Goal: Task Accomplishment & Management: Manage account settings

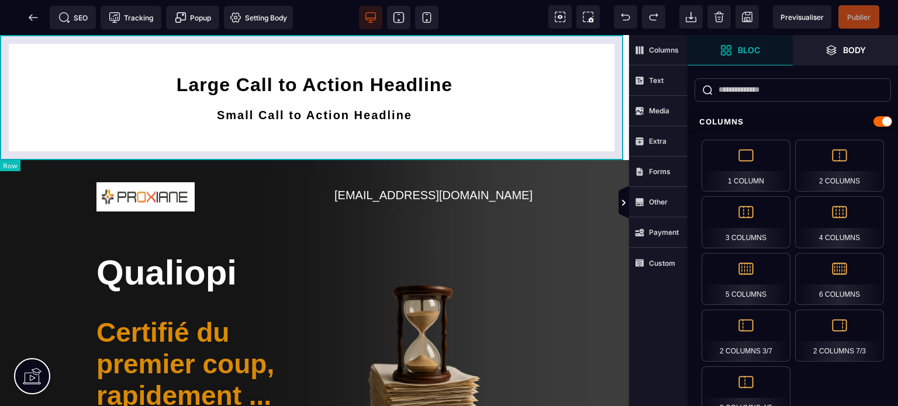
click at [599, 41] on div "Large Call to Action Headline Small Call to Action Headline" at bounding box center [314, 97] width 629 height 125
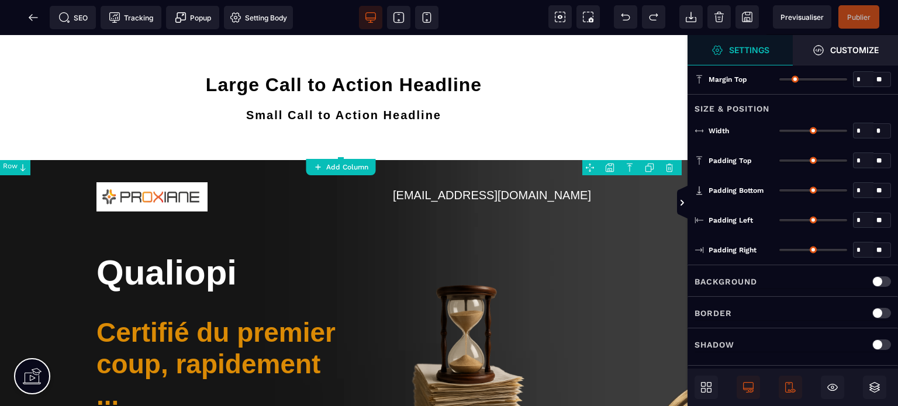
type input "*"
type input "***"
type input "**"
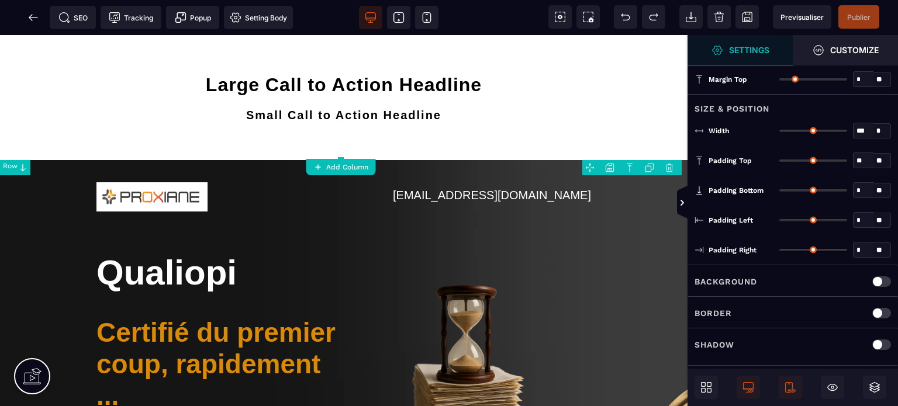
type input "**"
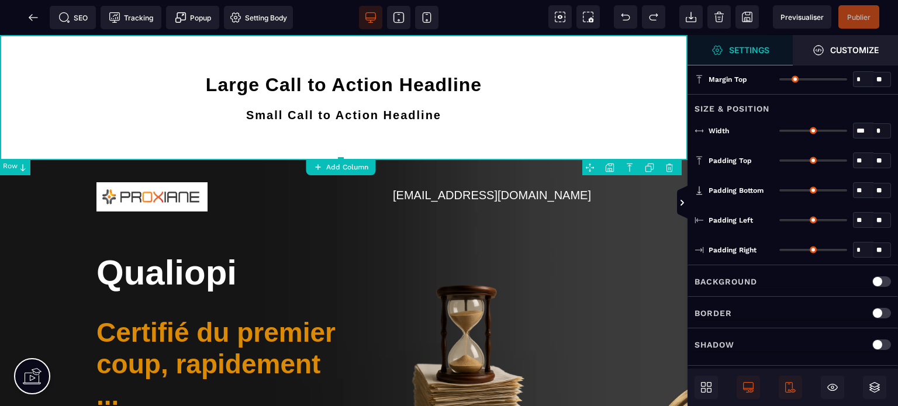
type input "**"
click at [672, 165] on body "B" at bounding box center [449, 203] width 898 height 406
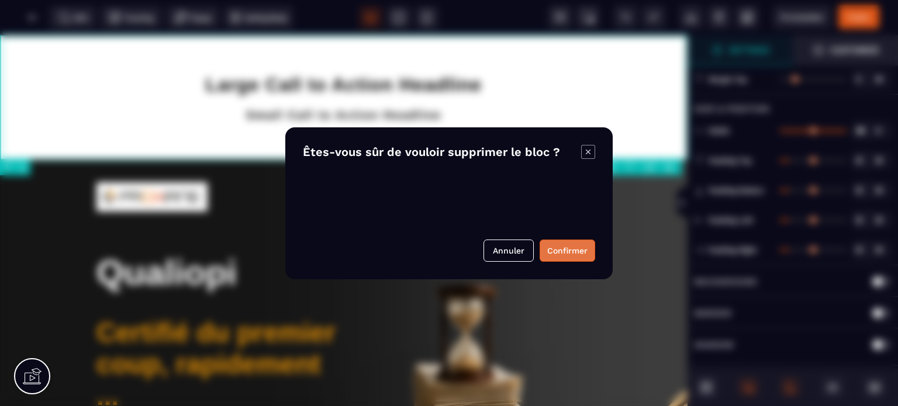
click at [561, 258] on button "Confirmer" at bounding box center [568, 251] width 56 height 22
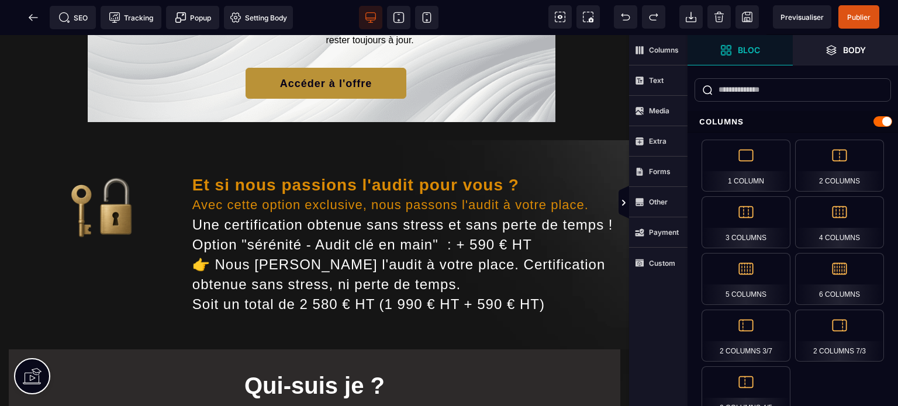
scroll to position [2110, 0]
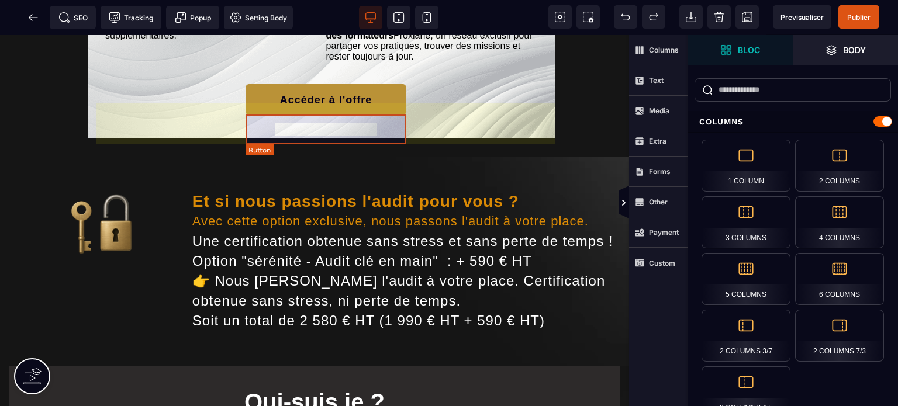
click at [310, 106] on div "Accéder à l'offre" at bounding box center [326, 100] width 92 height 12
select select "********"
select select "***"
select select
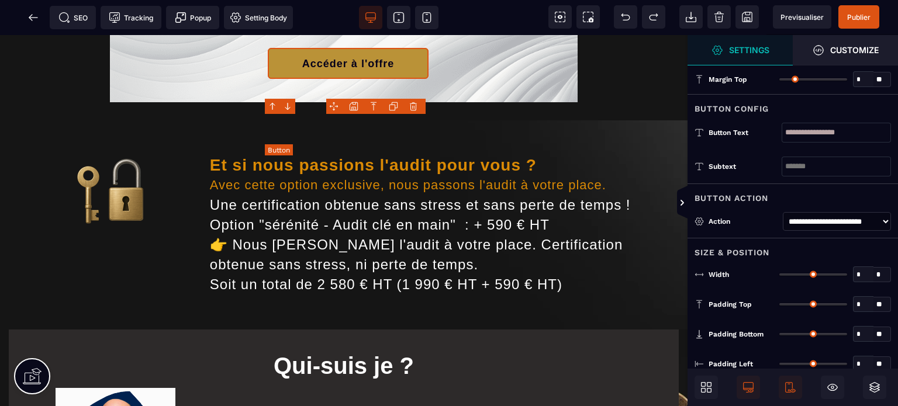
type input "**"
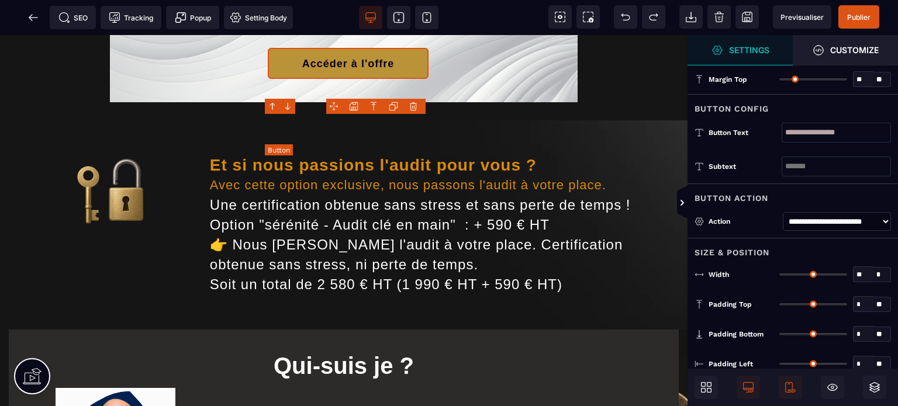
type input "**"
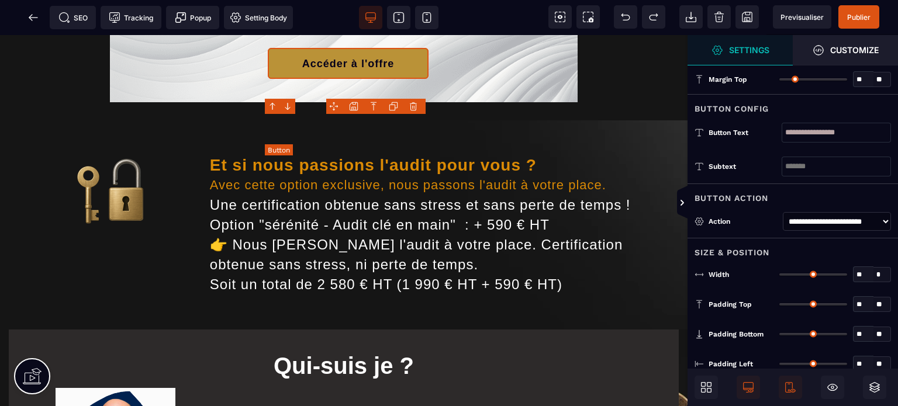
type input "**"
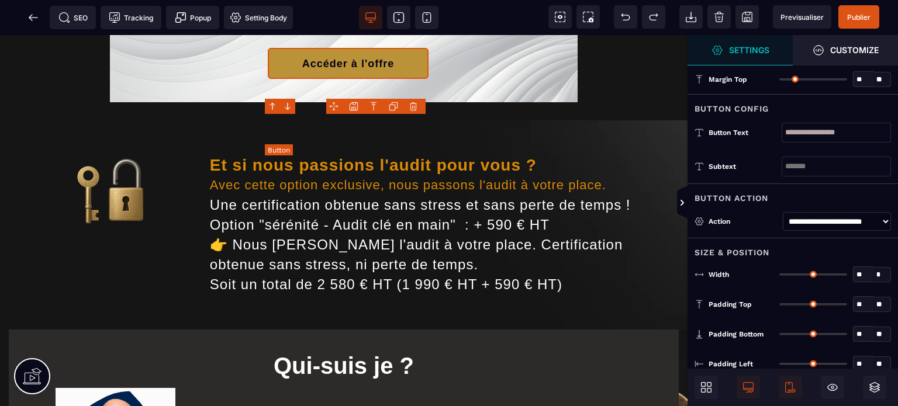
type input "**"
select select "********"
select select "***"
select select
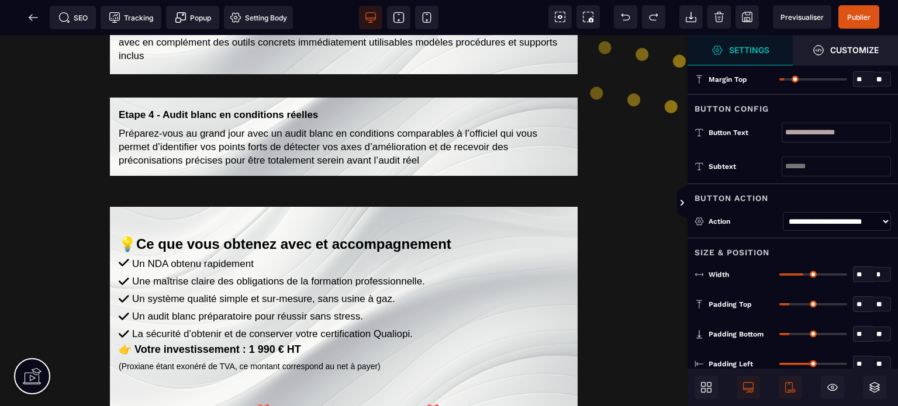
scroll to position [1647, 0]
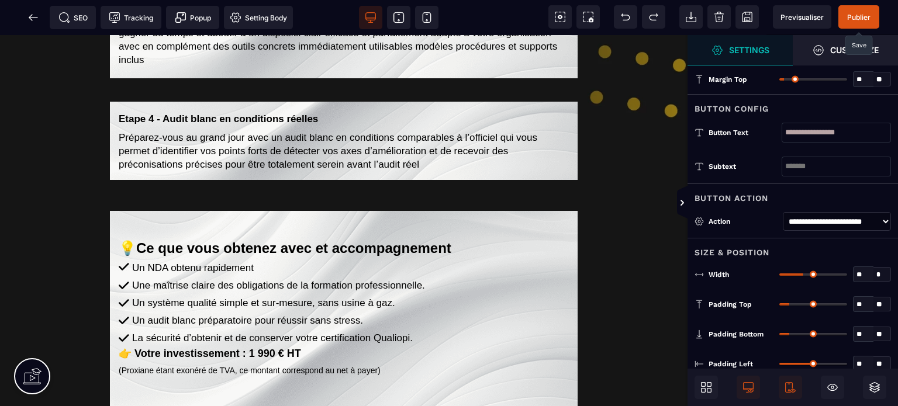
click at [860, 14] on span "Publier" at bounding box center [858, 17] width 23 height 9
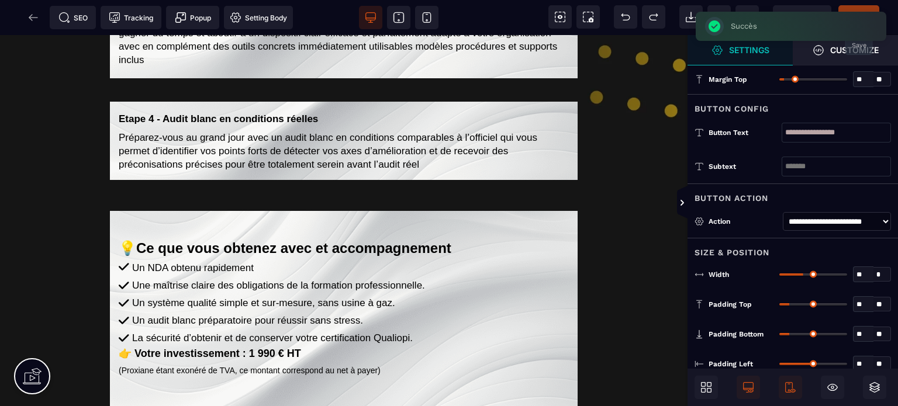
click at [30, 19] on div "SEO Tracking Popup Setting Body" at bounding box center [150, 17] width 295 height 23
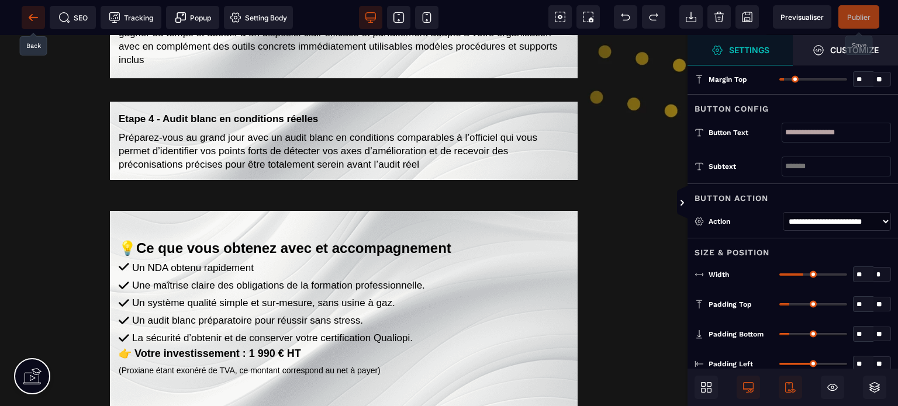
click at [33, 20] on icon at bounding box center [33, 18] width 12 height 12
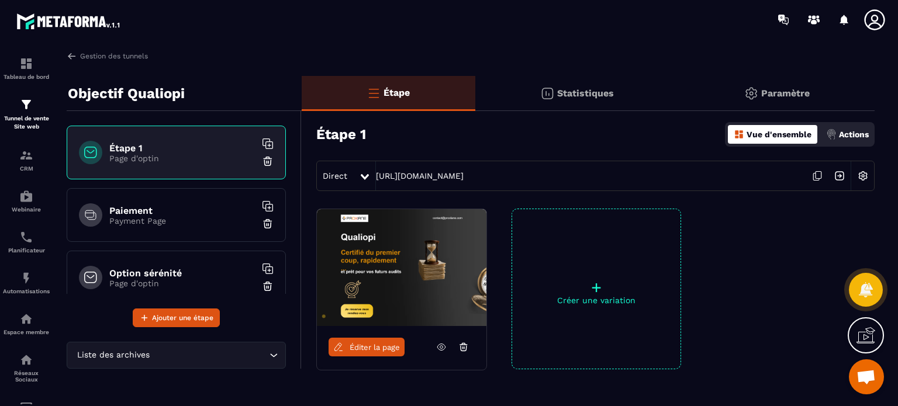
click at [152, 217] on p "Payment Page" at bounding box center [182, 220] width 146 height 9
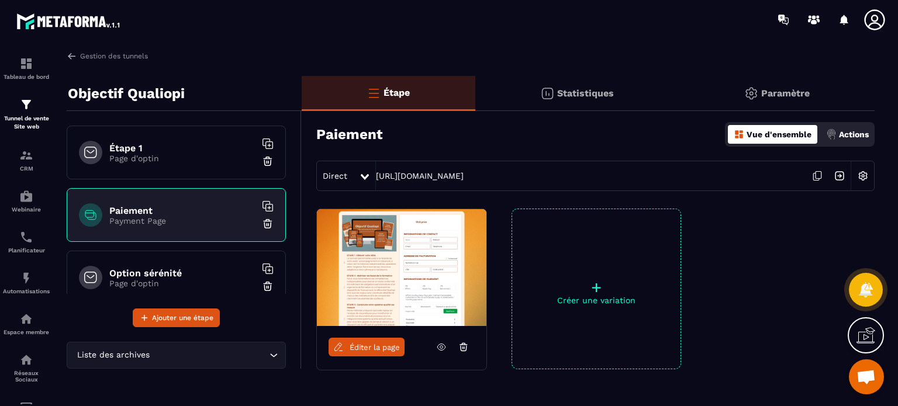
click at [198, 156] on p "Page d'optin" at bounding box center [182, 158] width 146 height 9
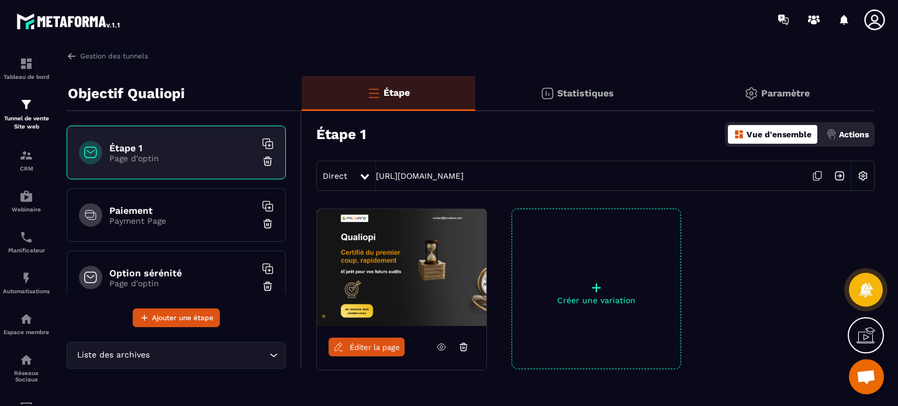
click at [172, 217] on p "Payment Page" at bounding box center [182, 220] width 146 height 9
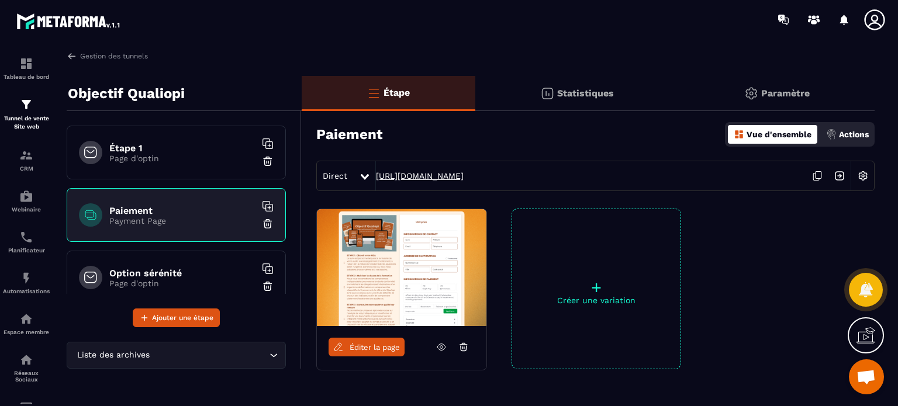
click at [441, 179] on link "[URL][DOMAIN_NAME]" at bounding box center [420, 175] width 88 height 9
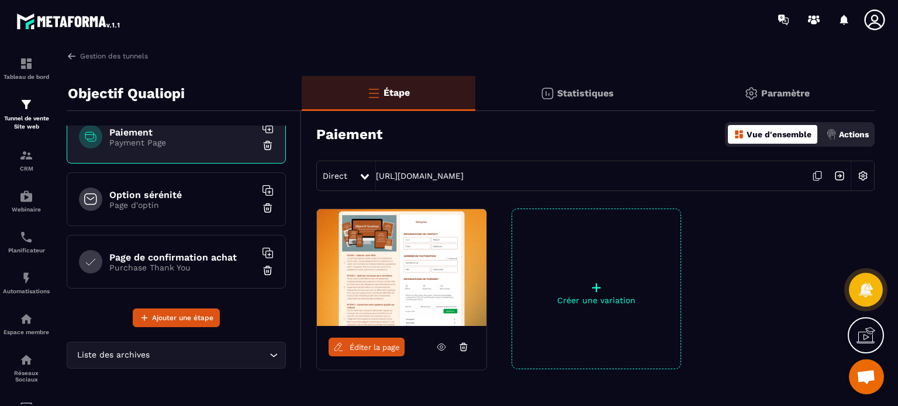
scroll to position [81, 0]
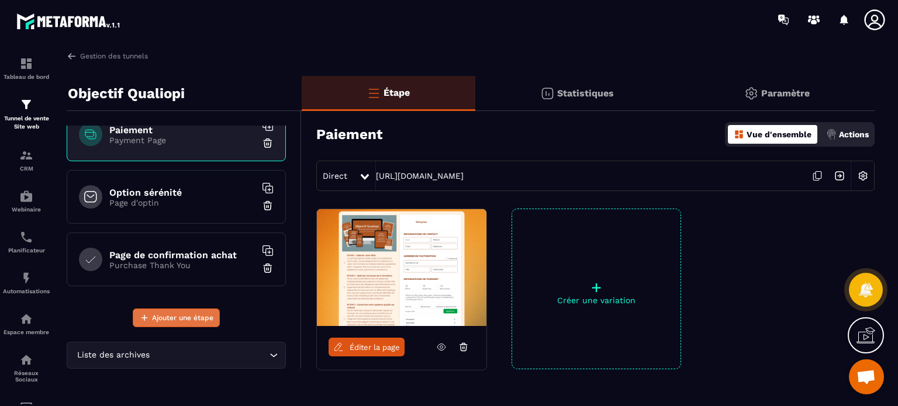
click at [151, 320] on button "Ajouter une étape" at bounding box center [176, 318] width 87 height 19
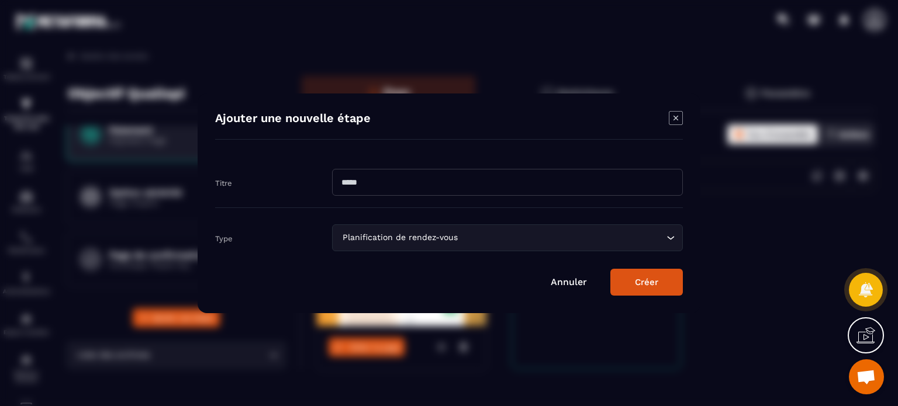
click at [372, 180] on input "Modal window" at bounding box center [507, 182] width 351 height 27
type input "**********"
click at [348, 238] on div "Planification de rendez-vous" at bounding box center [502, 238] width 326 height 13
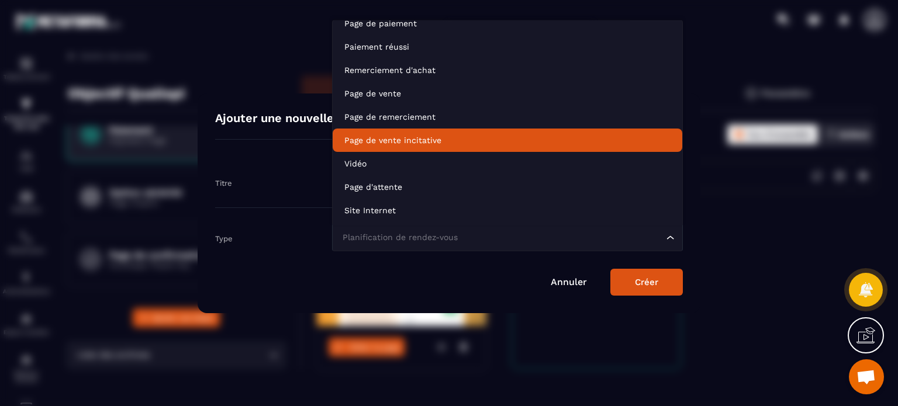
scroll to position [0, 0]
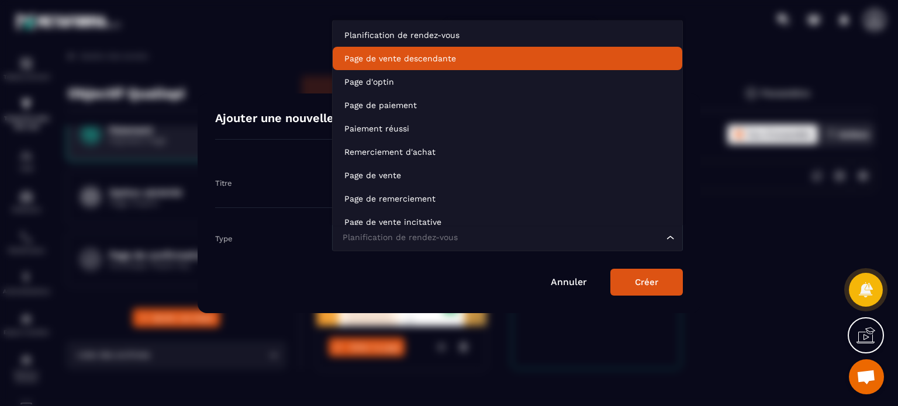
click at [412, 66] on li "Page de vente descendante" at bounding box center [508, 58] width 350 height 23
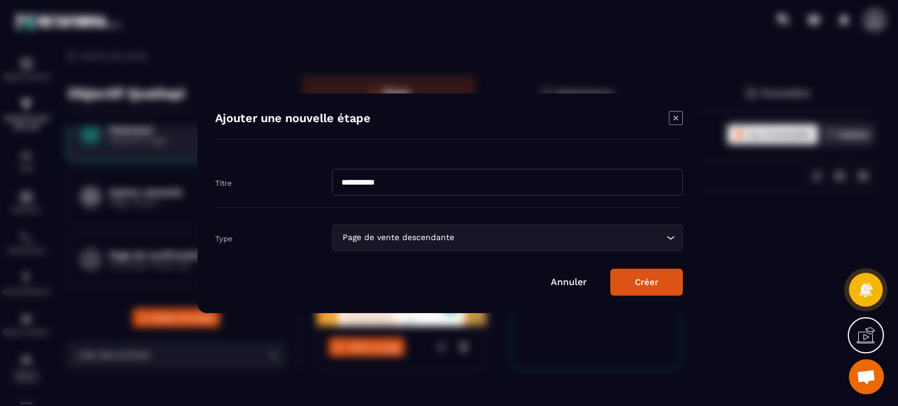
click at [644, 274] on button "Créer" at bounding box center [646, 282] width 73 height 27
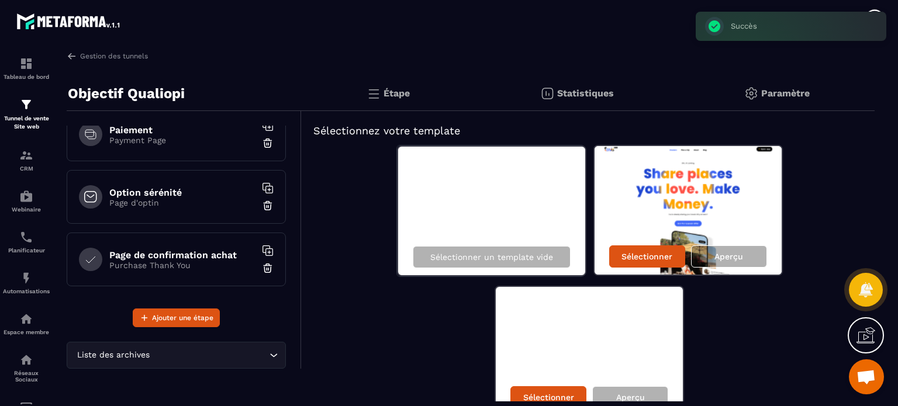
scroll to position [143, 0]
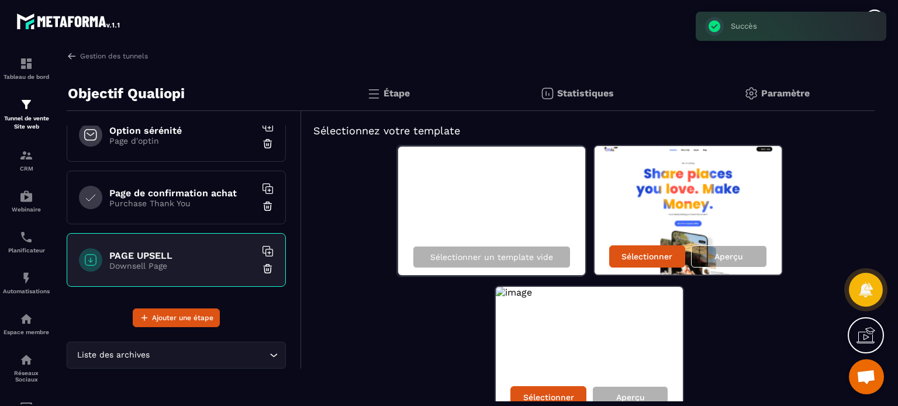
click at [164, 329] on div "Liste des archives Loading..." at bounding box center [184, 348] width 234 height 42
click at [167, 321] on span "Ajouter une étape" at bounding box center [182, 318] width 61 height 12
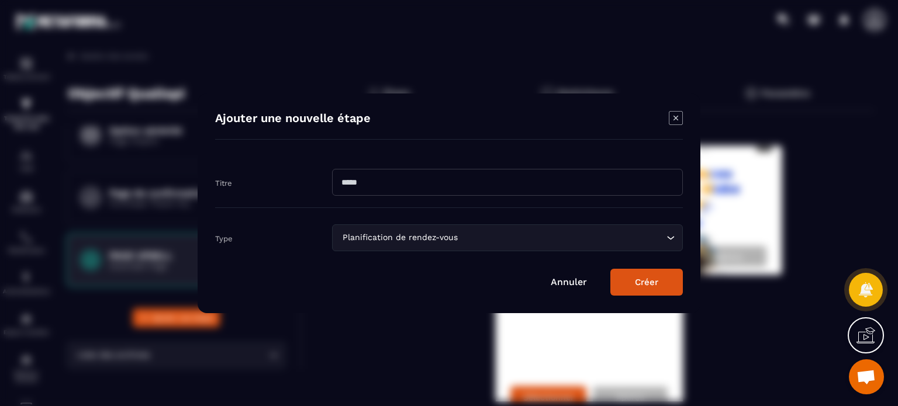
click at [377, 181] on input "Modal window" at bounding box center [507, 182] width 351 height 27
type input "******"
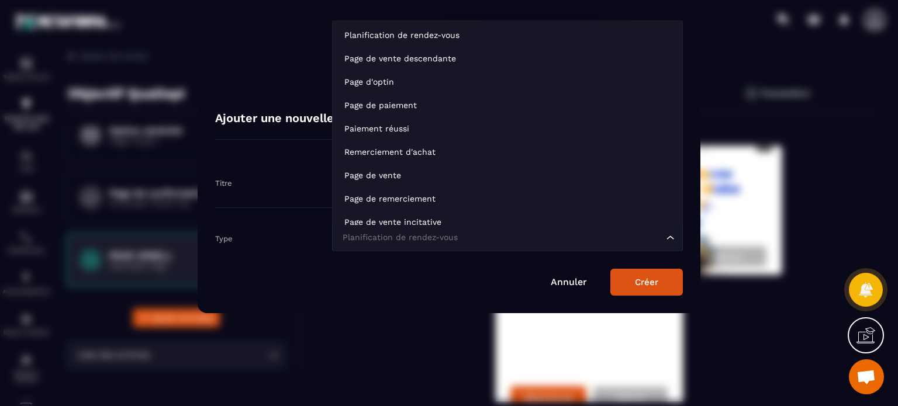
click at [358, 238] on div "Planification de rendez-vous" at bounding box center [502, 238] width 326 height 13
type input "*"
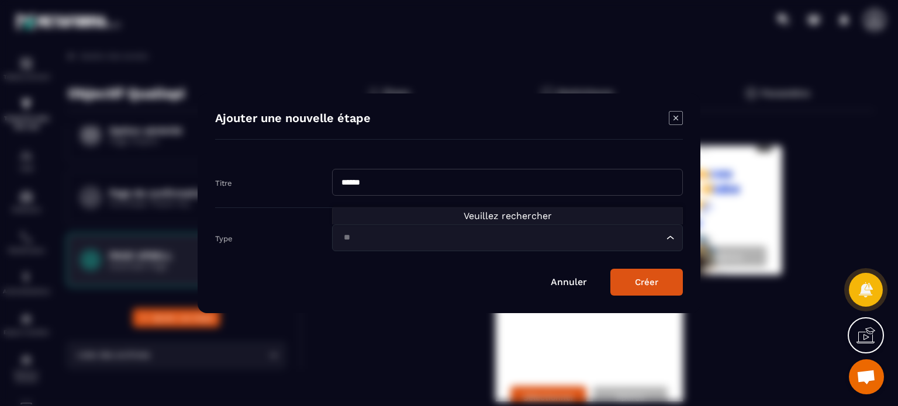
type input "*"
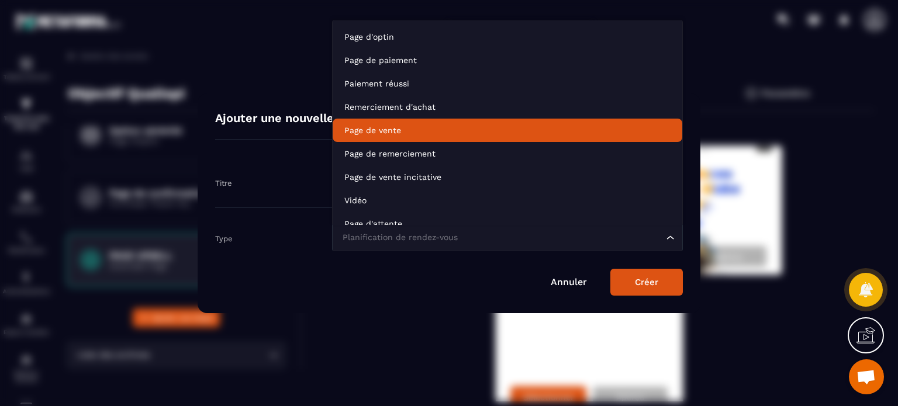
scroll to position [82, 0]
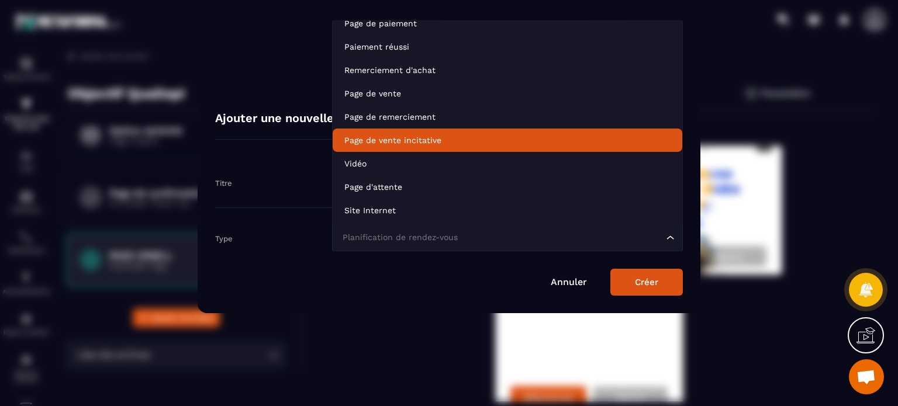
click at [406, 139] on p "Page de vente incitative" at bounding box center [507, 140] width 326 height 12
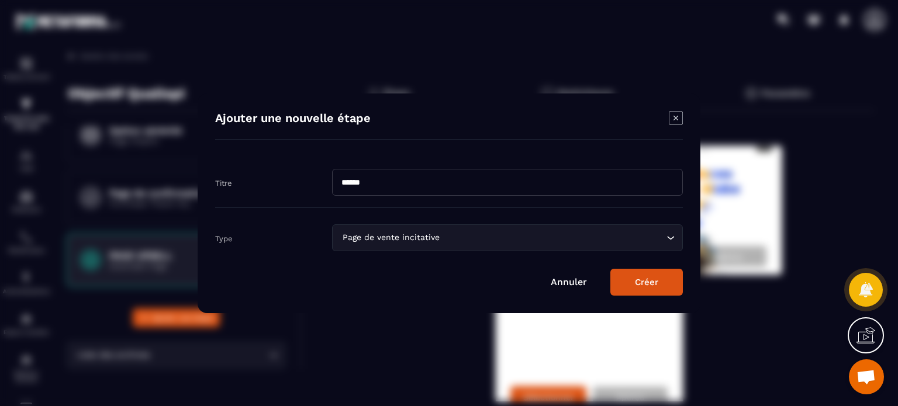
click at [655, 286] on button "Créer" at bounding box center [646, 282] width 73 height 27
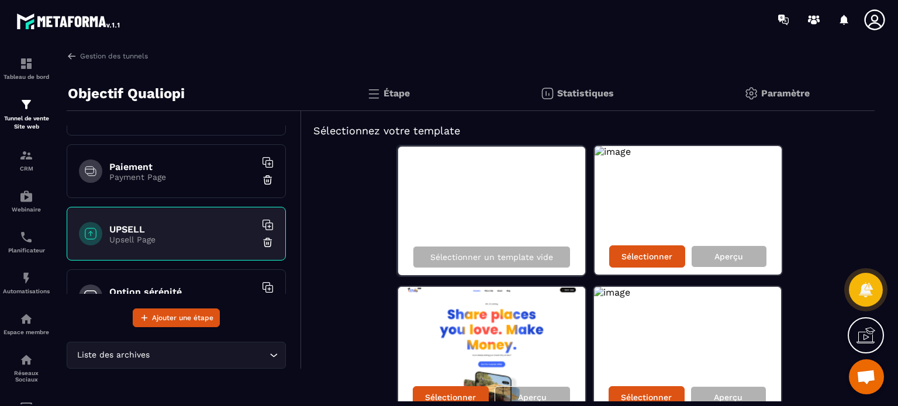
scroll to position [44, 0]
click at [181, 172] on p "Payment Page" at bounding box center [182, 176] width 146 height 9
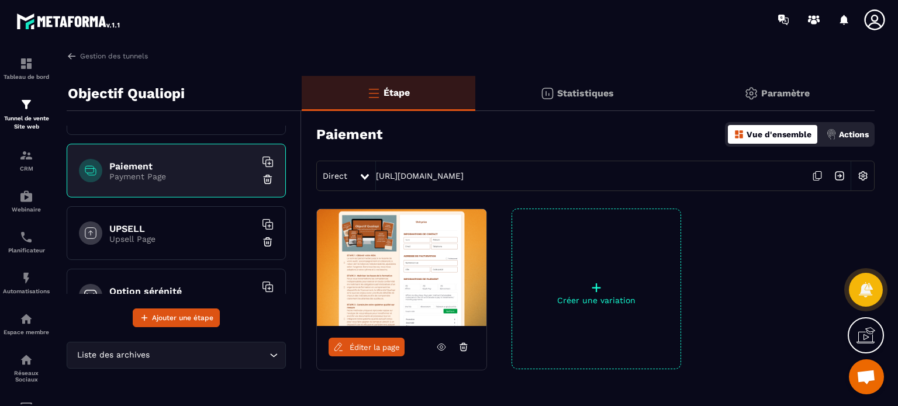
click at [148, 238] on p "Upsell Page" at bounding box center [182, 238] width 146 height 9
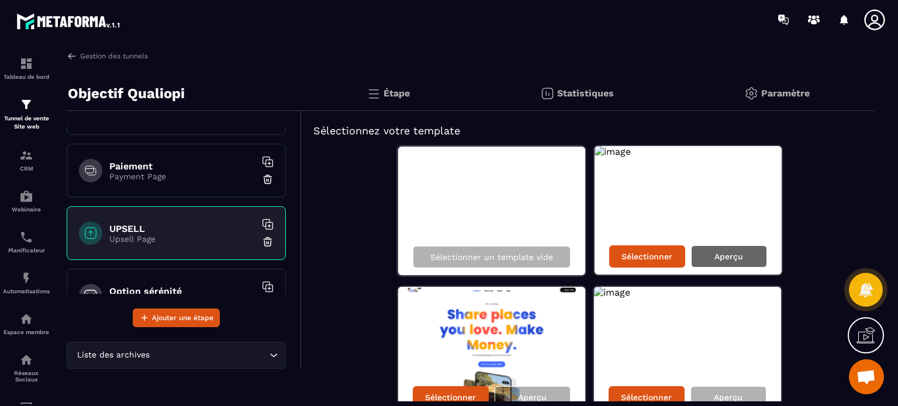
click at [717, 256] on p "Aperçu" at bounding box center [729, 256] width 29 height 9
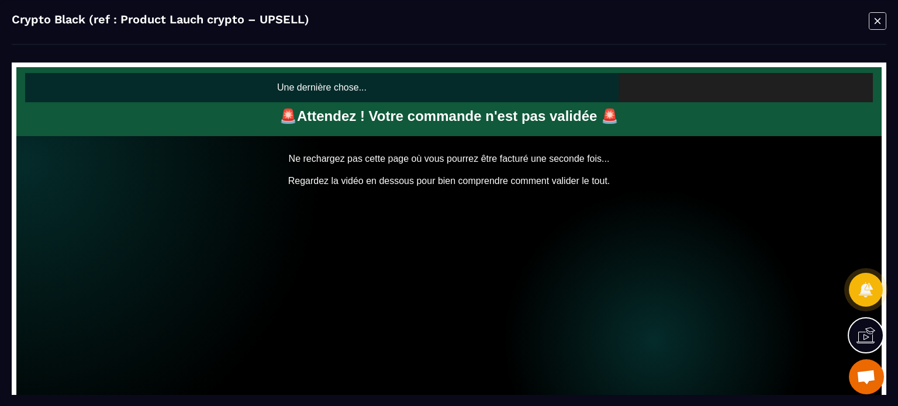
click at [881, 18] on icon "Modal window" at bounding box center [878, 21] width 18 height 18
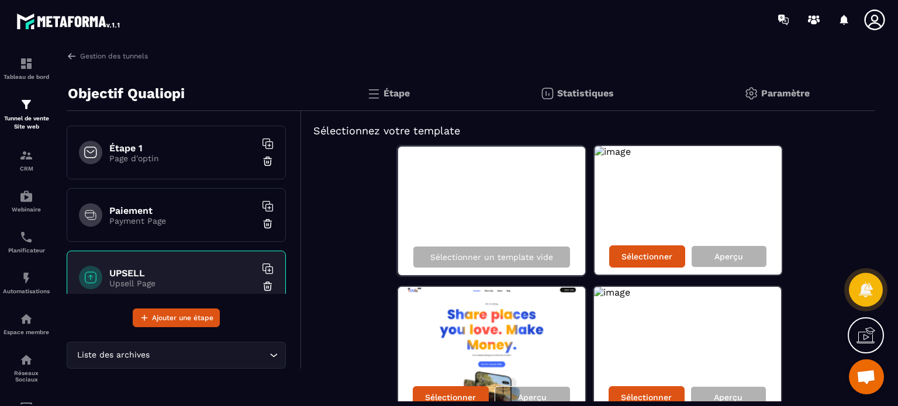
click at [182, 151] on h6 "Étape 1" at bounding box center [182, 148] width 146 height 11
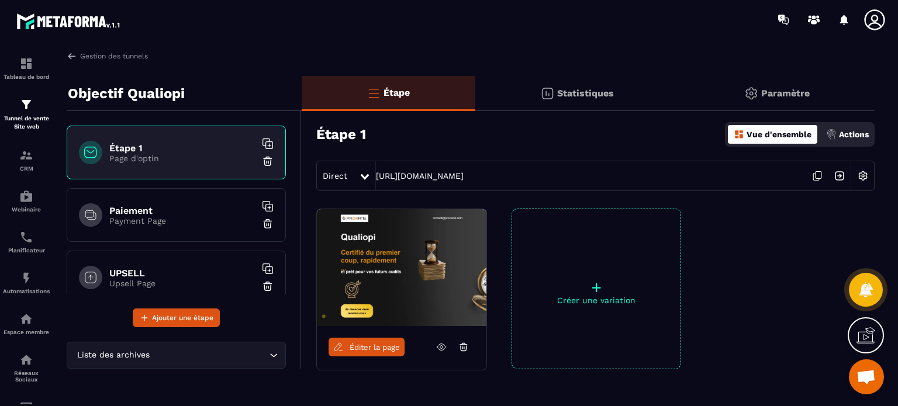
click at [150, 232] on div "Paiement Payment Page" at bounding box center [176, 215] width 219 height 54
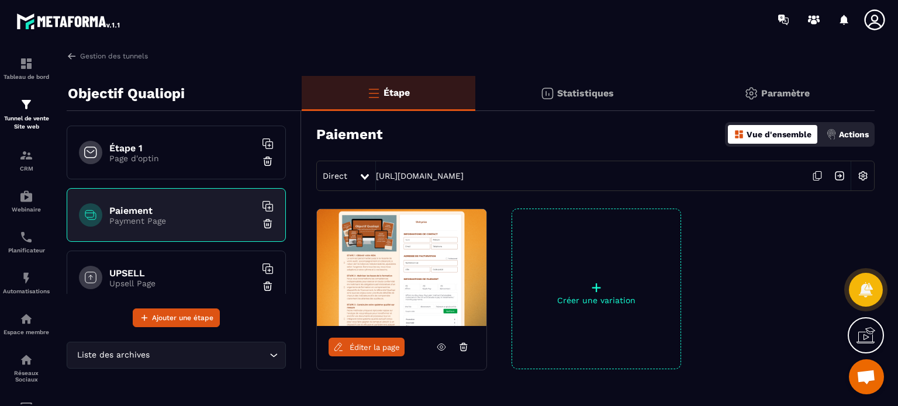
click at [175, 272] on h6 "UPSELL" at bounding box center [182, 273] width 146 height 11
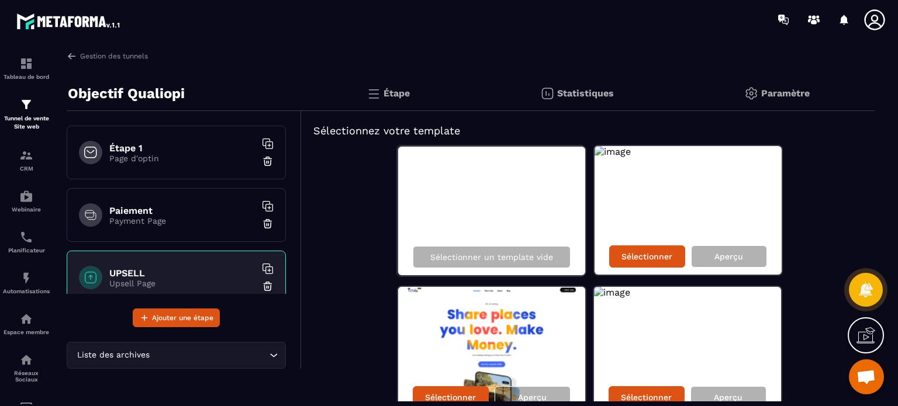
click at [158, 206] on h6 "Paiement" at bounding box center [182, 210] width 146 height 11
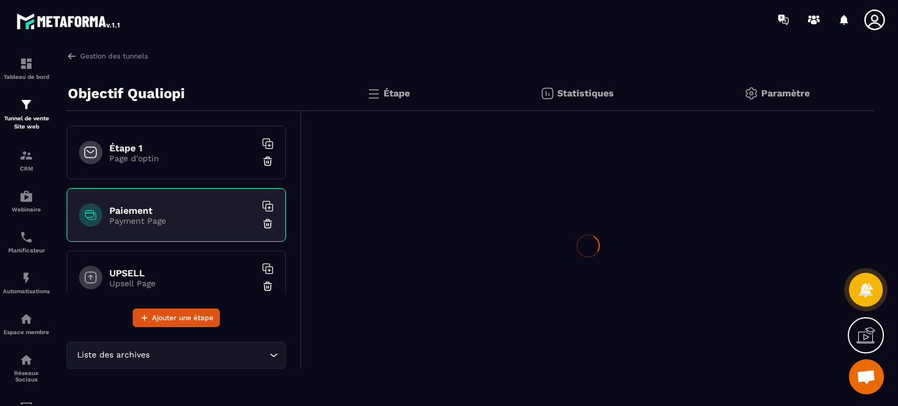
click at [171, 172] on div "Étape 1 Page d'optin" at bounding box center [176, 153] width 219 height 54
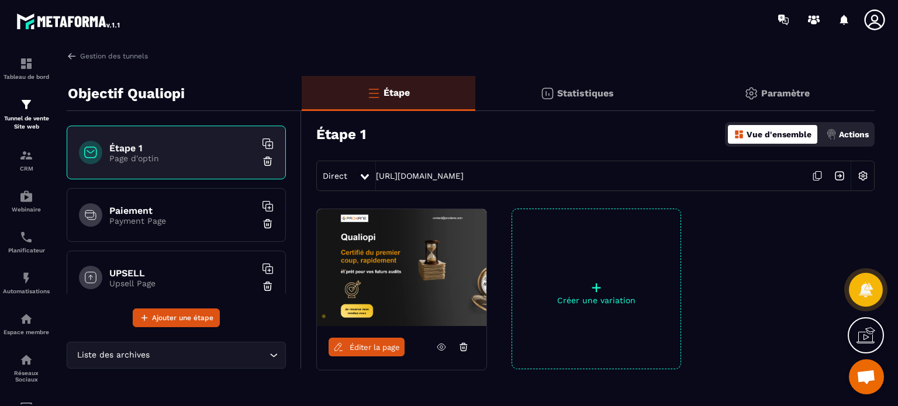
click at [156, 213] on h6 "Paiement" at bounding box center [182, 210] width 146 height 11
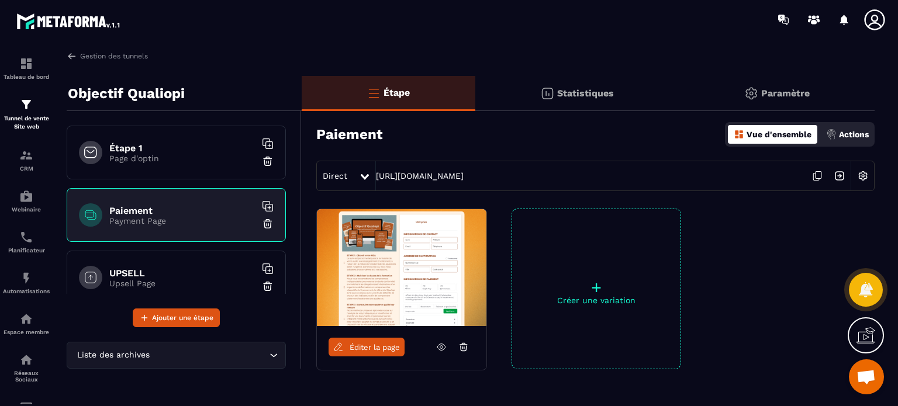
click at [205, 277] on h6 "UPSELL" at bounding box center [182, 273] width 146 height 11
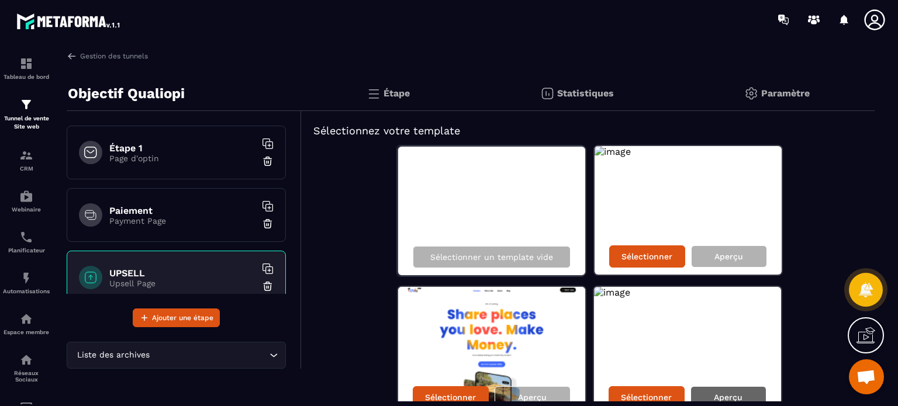
click at [722, 388] on div "Aperçu" at bounding box center [729, 397] width 76 height 22
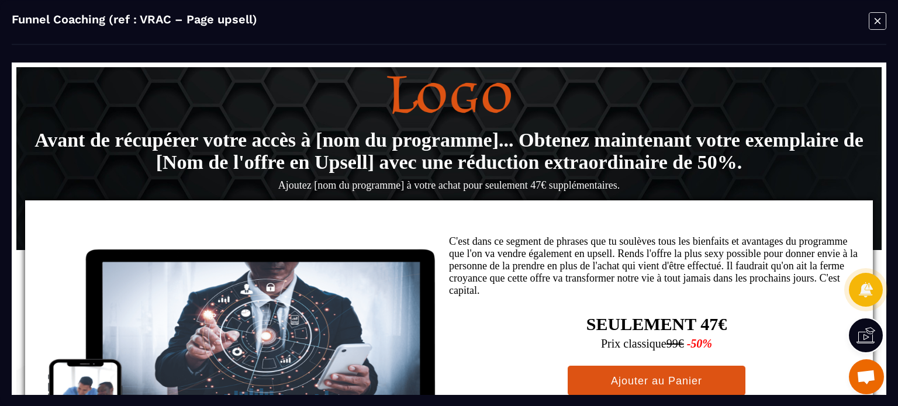
click at [876, 23] on icon "Modal window" at bounding box center [878, 21] width 18 height 18
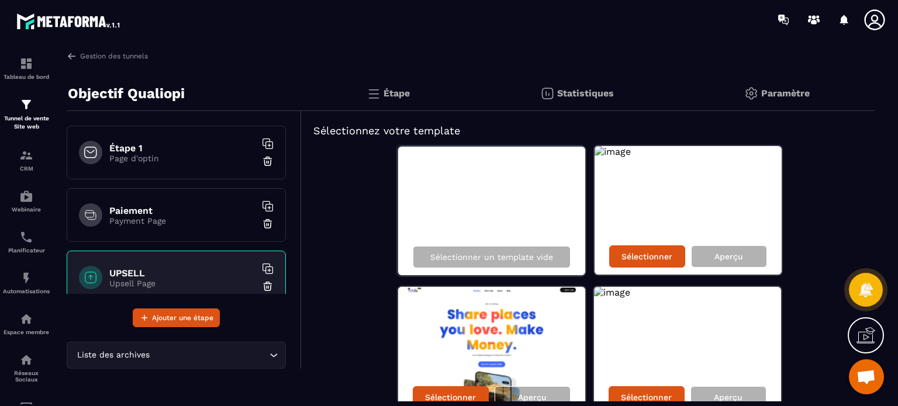
click at [869, 26] on icon at bounding box center [874, 19] width 20 height 20
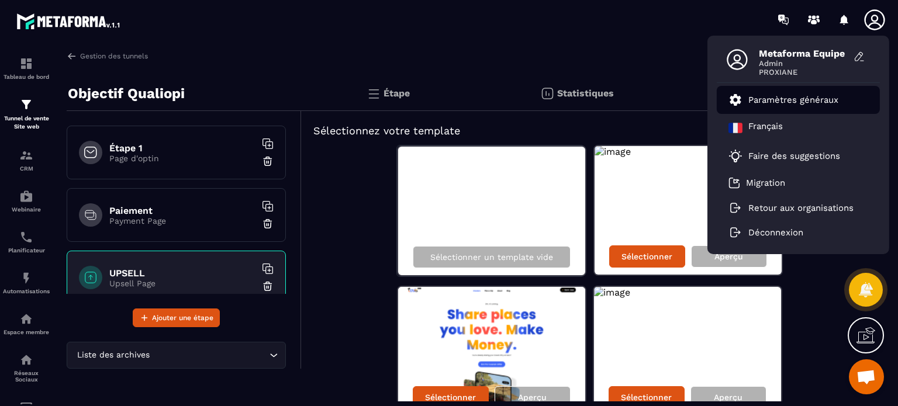
click at [802, 105] on link "Paramètres généraux" at bounding box center [784, 100] width 110 height 14
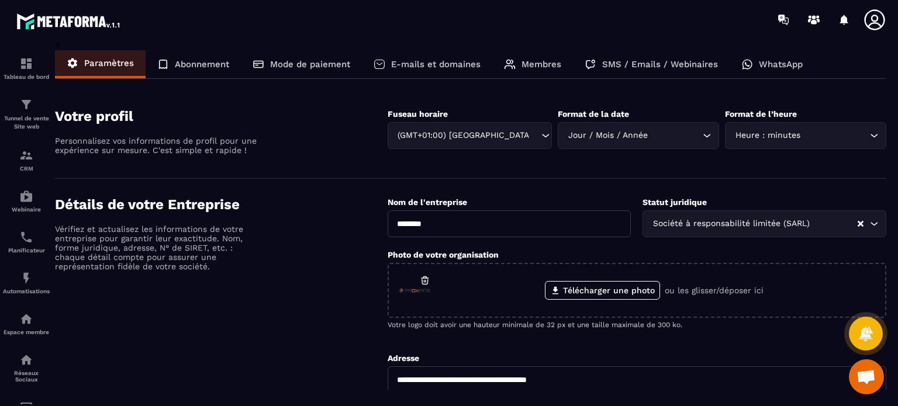
click at [768, 106] on section "Votre profil Personnalisez vos informations de profil pour une expérience sur m…" at bounding box center [470, 135] width 831 height 88
click at [523, 63] on p "Membres" at bounding box center [542, 64] width 40 height 11
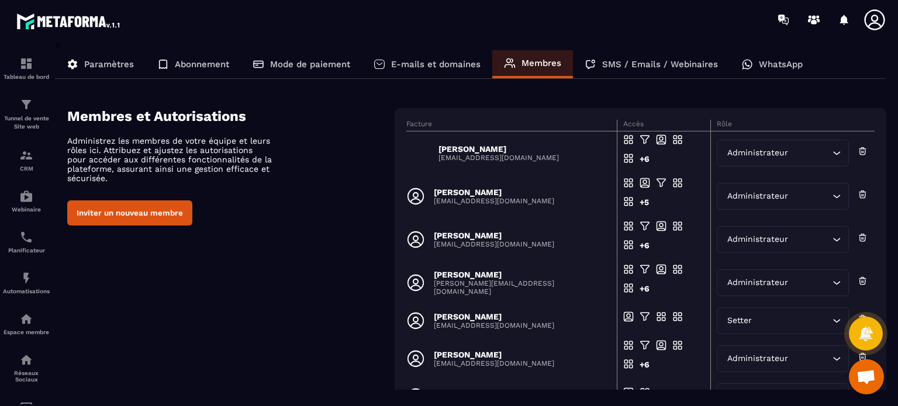
click at [425, 59] on p "E-mails et domaines" at bounding box center [435, 64] width 89 height 11
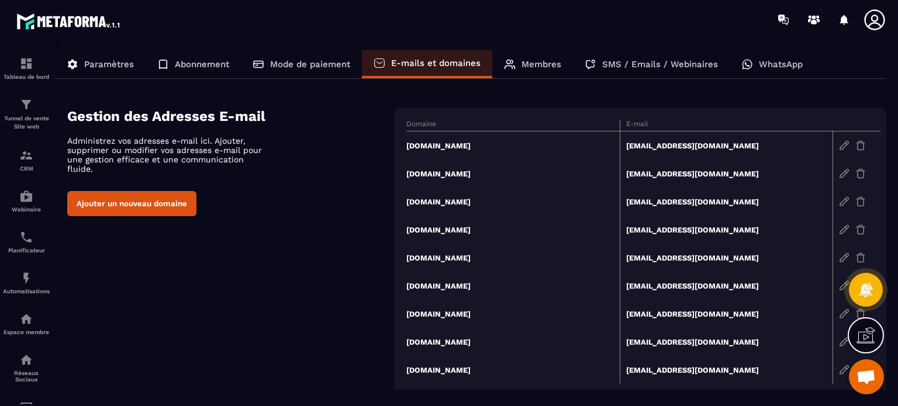
click at [171, 199] on button "Ajouter un nouveau domaine" at bounding box center [131, 203] width 129 height 25
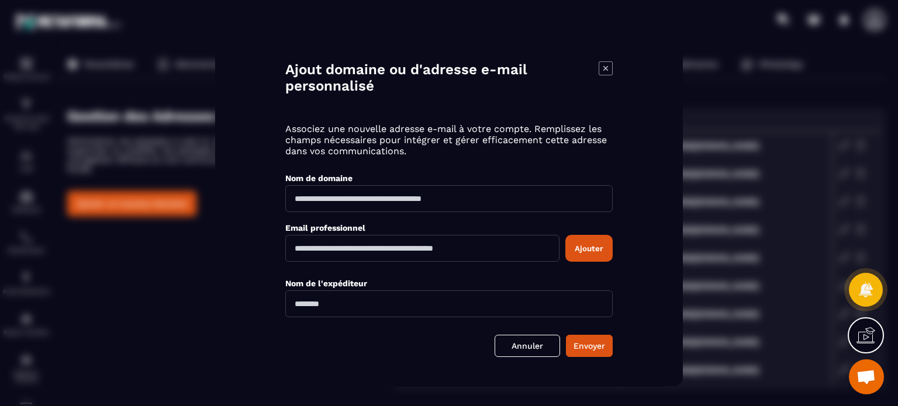
click at [378, 192] on input "Modal window" at bounding box center [448, 198] width 327 height 27
type input "*"
type input "**********"
click at [605, 72] on icon "Modal window" at bounding box center [606, 68] width 14 height 14
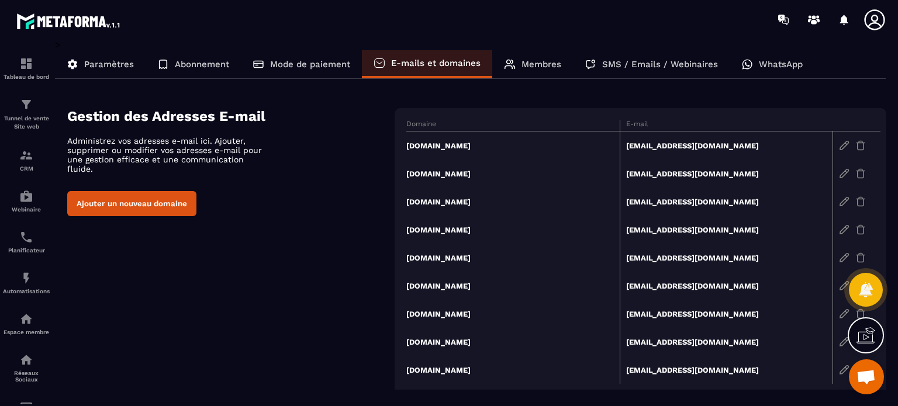
click at [598, 102] on section "Gestion des Adresses E-mail Administrez vos adresses e-mail ici. Ajouter, suppr…" at bounding box center [476, 252] width 819 height 323
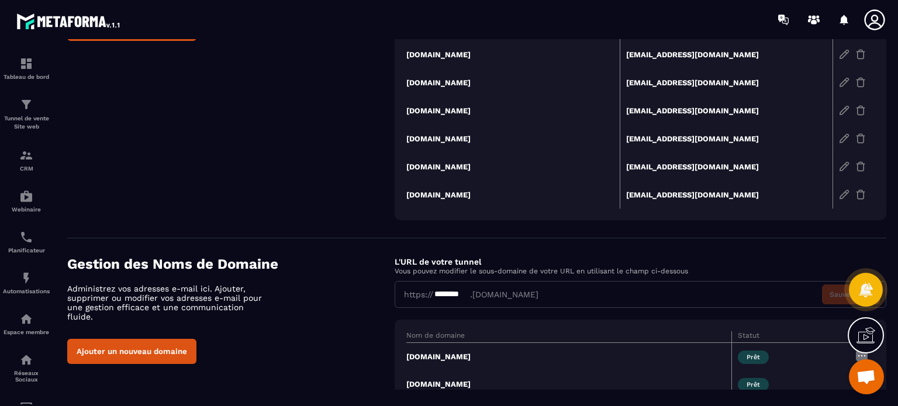
click at [465, 144] on td "[DOMAIN_NAME]" at bounding box center [512, 139] width 213 height 28
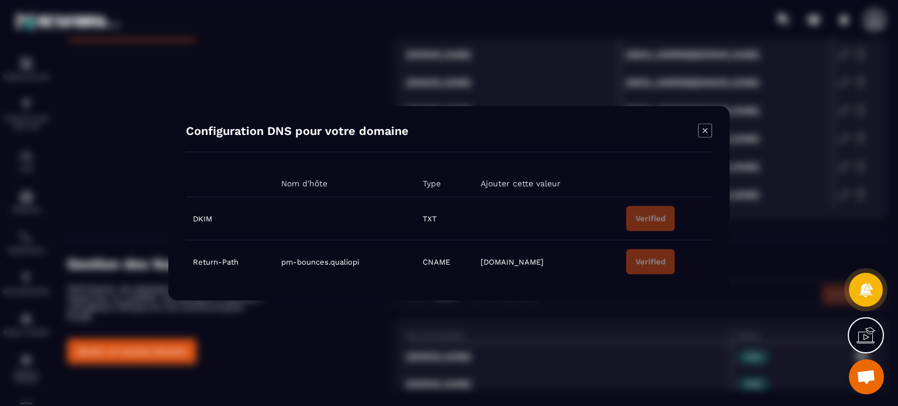
click at [707, 130] on icon "Modal window" at bounding box center [705, 130] width 14 height 14
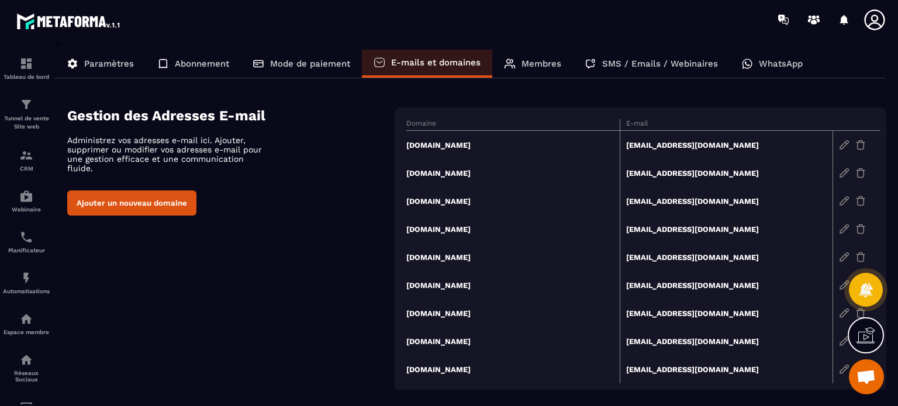
scroll to position [0, 0]
click at [325, 258] on div "Gestion des Adresses E-mail Administrez vos adresses e-mail ici. Ajouter, suppr…" at bounding box center [476, 252] width 819 height 288
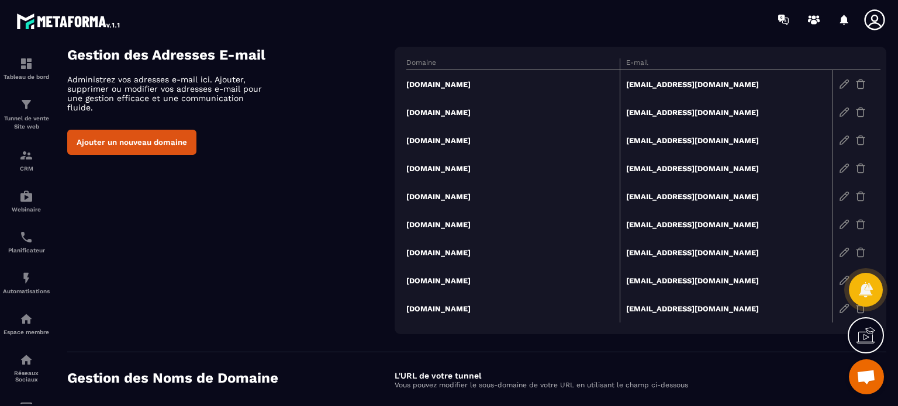
scroll to position [94, 0]
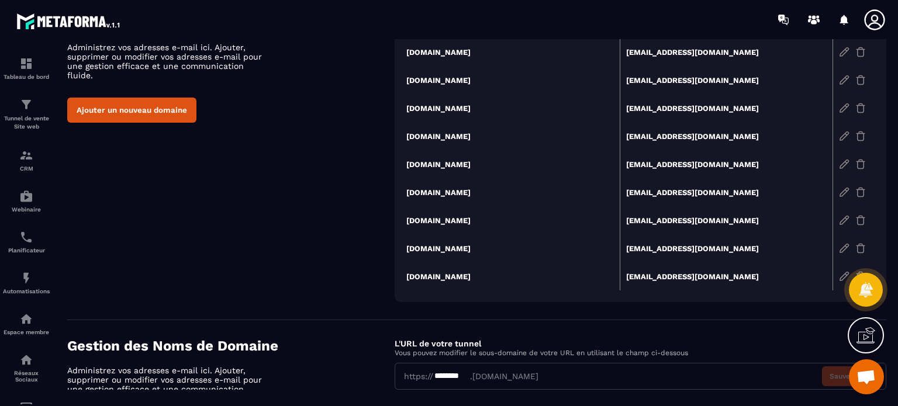
click at [330, 224] on div "Gestion des Adresses E-mail Administrez vos adresses e-mail ici. Ajouter, suppr…" at bounding box center [476, 159] width 819 height 288
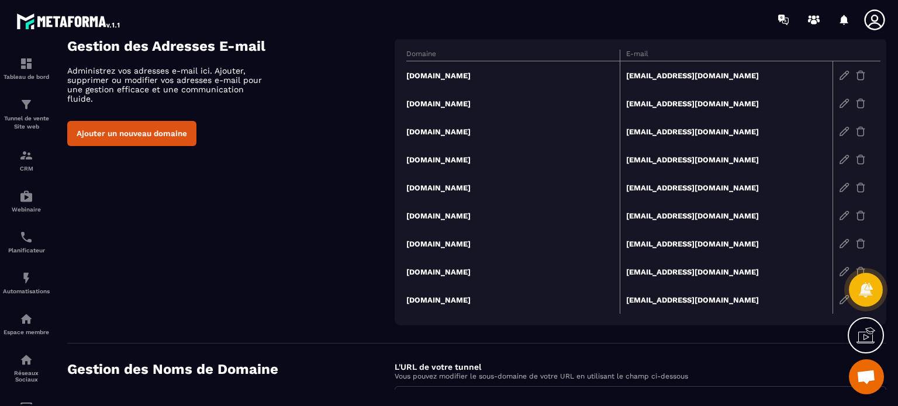
scroll to position [47, 0]
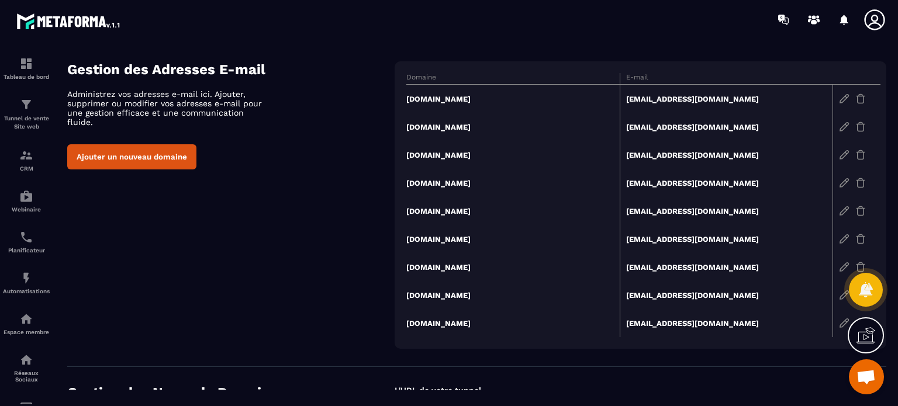
click at [177, 147] on button "Ajouter un nouveau domaine" at bounding box center [131, 156] width 129 height 25
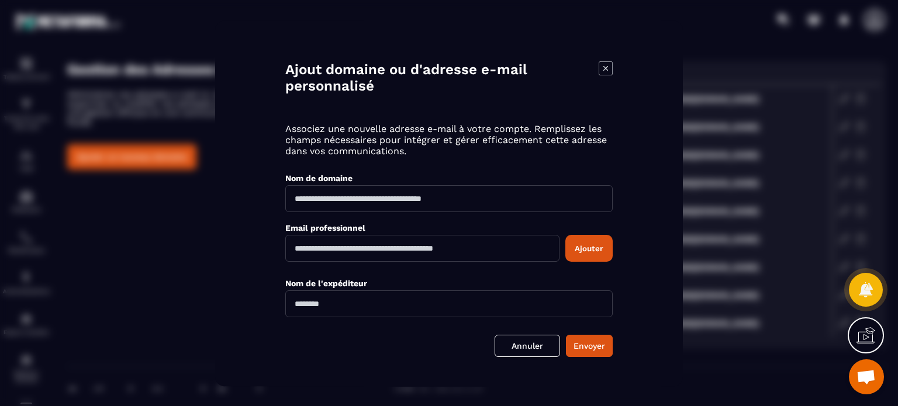
click at [400, 203] on input "Modal window" at bounding box center [448, 198] width 327 height 27
type input "********"
click at [333, 246] on input "Modal window" at bounding box center [422, 248] width 274 height 27
type input "**********"
click at [333, 193] on input "********" at bounding box center [448, 198] width 327 height 27
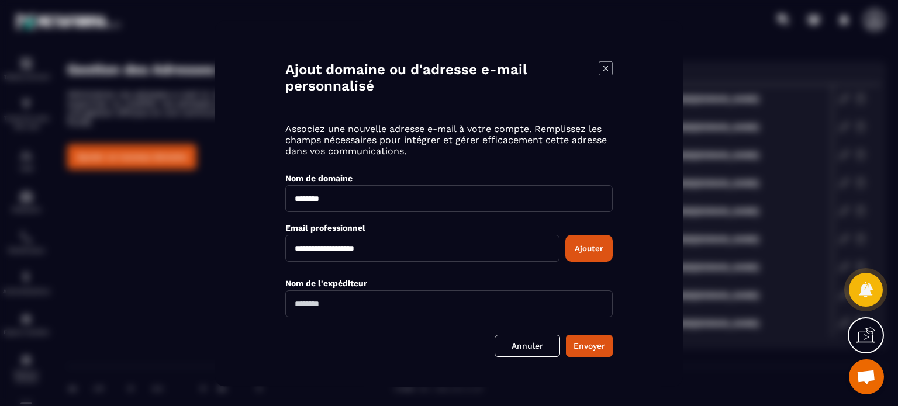
drag, startPoint x: 333, startPoint y: 193, endPoint x: 288, endPoint y: 196, distance: 45.2
click at [288, 196] on input "********" at bounding box center [448, 198] width 327 height 27
drag, startPoint x: 334, startPoint y: 250, endPoint x: 408, endPoint y: 253, distance: 73.7
click at [408, 253] on input "**********" at bounding box center [422, 248] width 274 height 27
drag, startPoint x: 353, startPoint y: 205, endPoint x: 292, endPoint y: 203, distance: 60.9
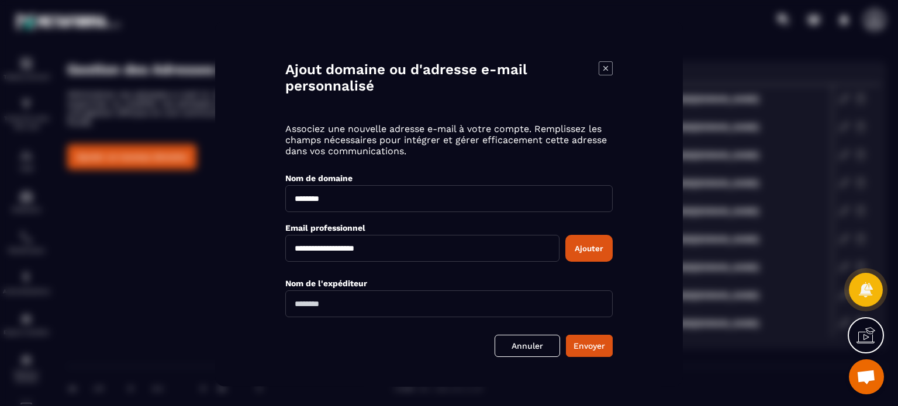
click at [292, 203] on input "********" at bounding box center [448, 198] width 327 height 27
paste input "****"
type input "**********"
click at [318, 312] on input "Modal window" at bounding box center [448, 304] width 327 height 27
type input "**********"
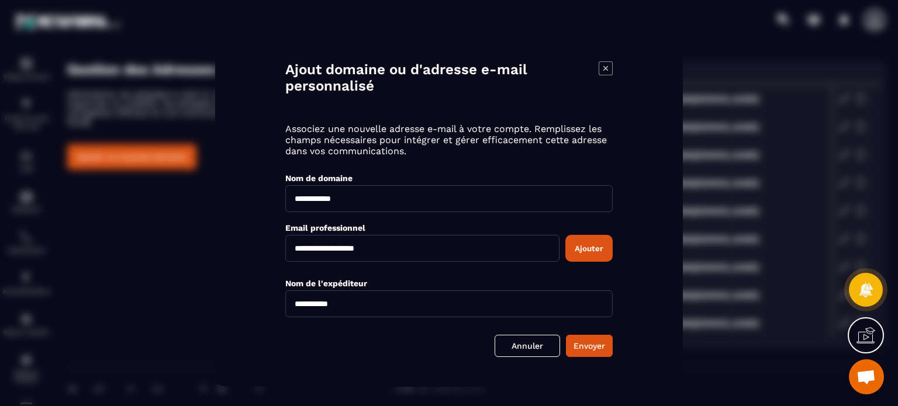
click at [577, 250] on button "Ajouter" at bounding box center [588, 248] width 47 height 27
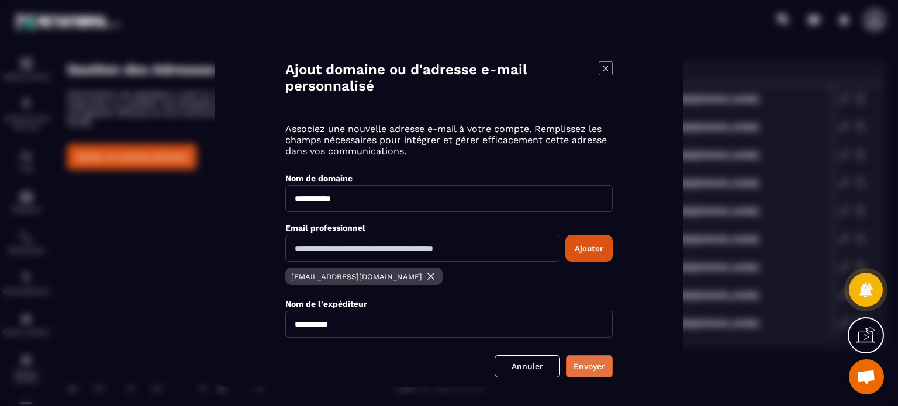
click at [596, 369] on button "Envoyer" at bounding box center [589, 367] width 47 height 22
click at [606, 67] on icon "Modal window" at bounding box center [605, 68] width 5 height 5
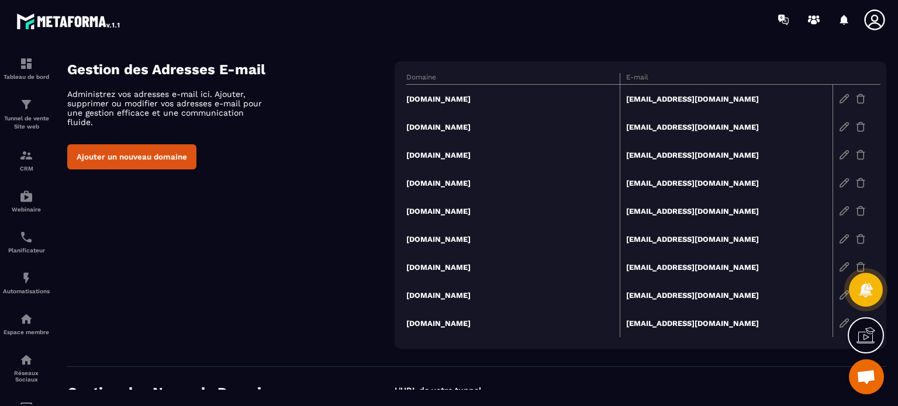
click at [311, 177] on div "Gestion des Adresses E-mail Administrez vos adresses e-mail ici. Ajouter, suppr…" at bounding box center [476, 205] width 819 height 288
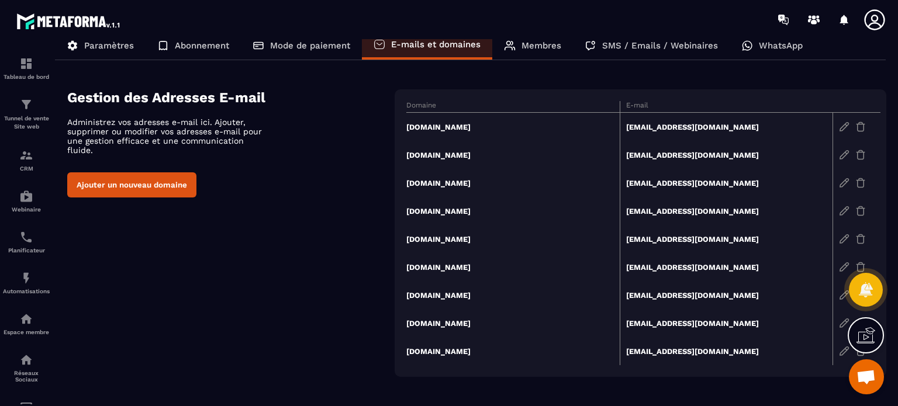
scroll to position [0, 0]
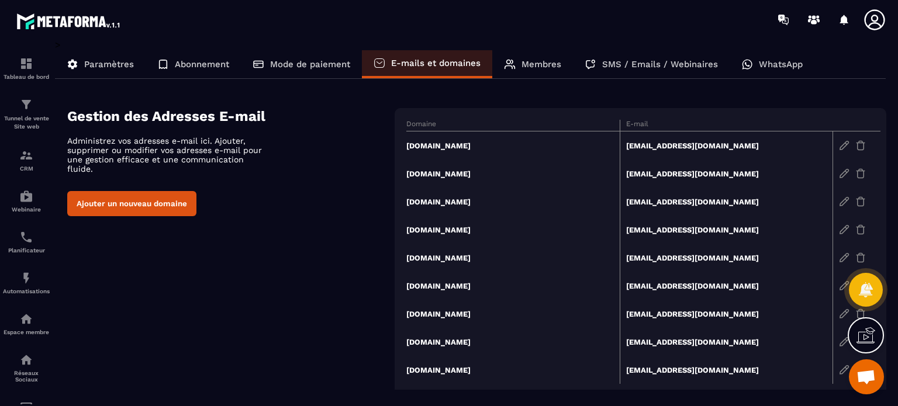
click at [378, 191] on div "Ajouter un nouveau domaine" at bounding box center [230, 203] width 327 height 25
click at [340, 236] on div "Gestion des Adresses E-mail Administrez vos adresses e-mail ici. Ajouter, suppr…" at bounding box center [476, 252] width 819 height 288
drag, startPoint x: 747, startPoint y: 173, endPoint x: 615, endPoint y: 169, distance: 132.8
click at [615, 188] on tr "[DOMAIN_NAME] [EMAIL_ADDRESS][DOMAIN_NAME]" at bounding box center [643, 202] width 474 height 28
drag, startPoint x: 719, startPoint y: 149, endPoint x: 617, endPoint y: 144, distance: 101.2
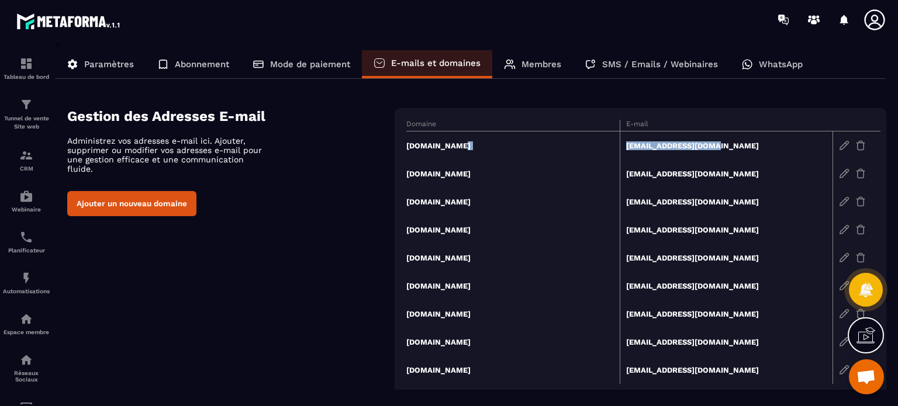
click at [617, 160] on tr "[DOMAIN_NAME] [EMAIL_ADDRESS][DOMAIN_NAME]" at bounding box center [643, 174] width 474 height 28
drag, startPoint x: 743, startPoint y: 175, endPoint x: 599, endPoint y: 170, distance: 143.9
click at [599, 188] on tr "[DOMAIN_NAME] [EMAIL_ADDRESS][DOMAIN_NAME]" at bounding box center [643, 202] width 474 height 28
click at [7, 121] on p "Tunnel de vente Site web" at bounding box center [26, 123] width 47 height 16
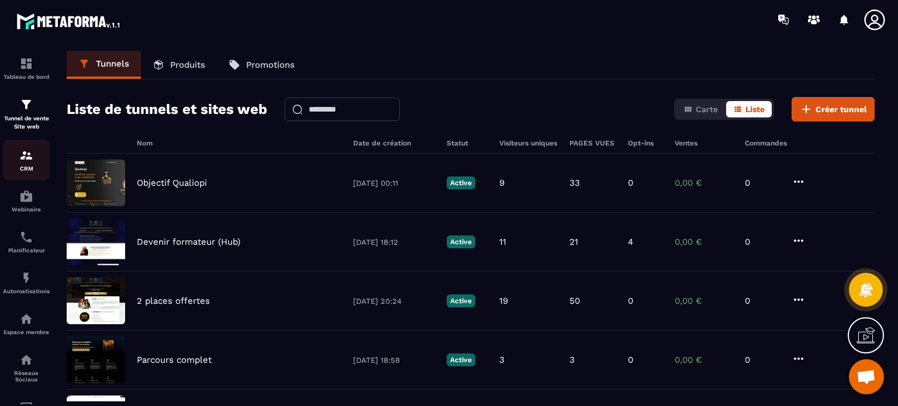
click at [23, 171] on p "CRM" at bounding box center [26, 168] width 47 height 6
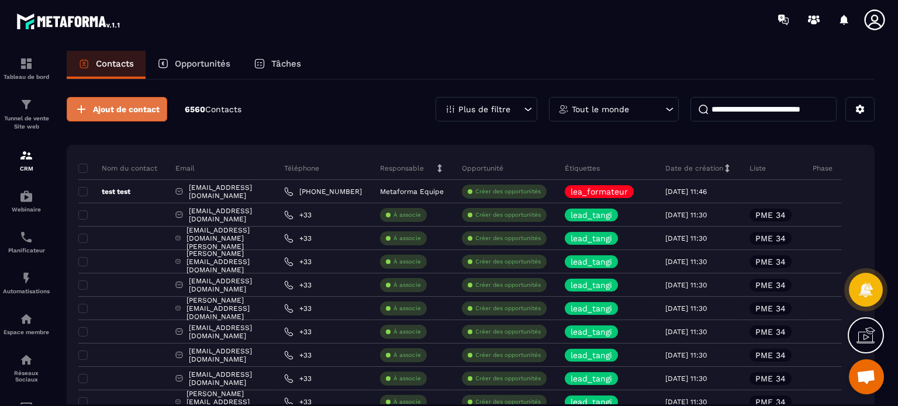
click at [149, 112] on span "Ajout de contact" at bounding box center [126, 109] width 67 height 12
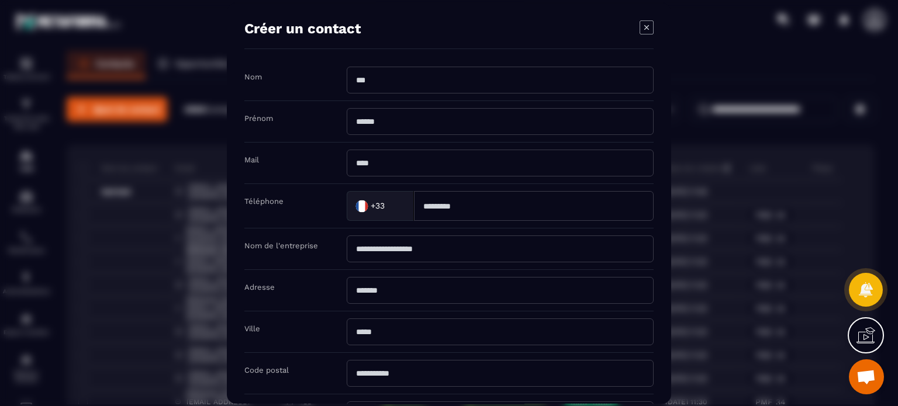
click at [644, 29] on icon "Modal window" at bounding box center [647, 27] width 14 height 14
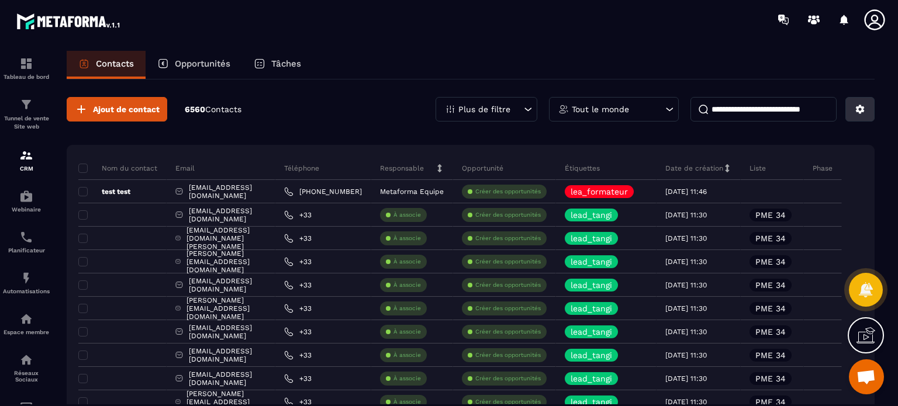
click at [865, 107] on button at bounding box center [859, 109] width 29 height 25
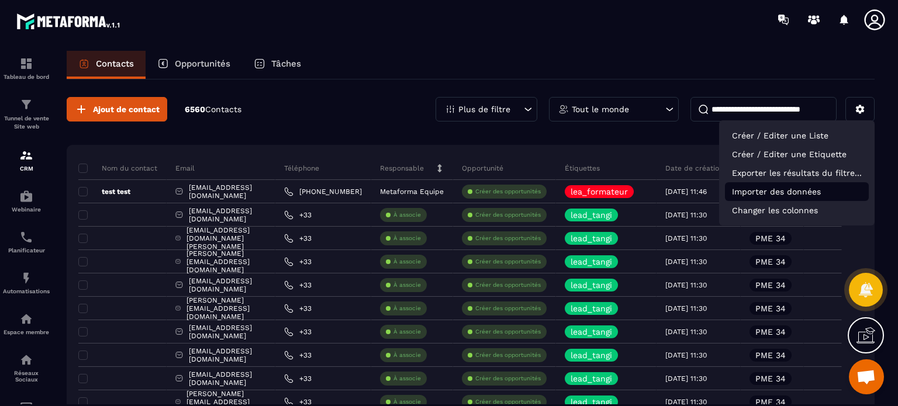
click at [788, 198] on p "Importer des données" at bounding box center [797, 191] width 144 height 19
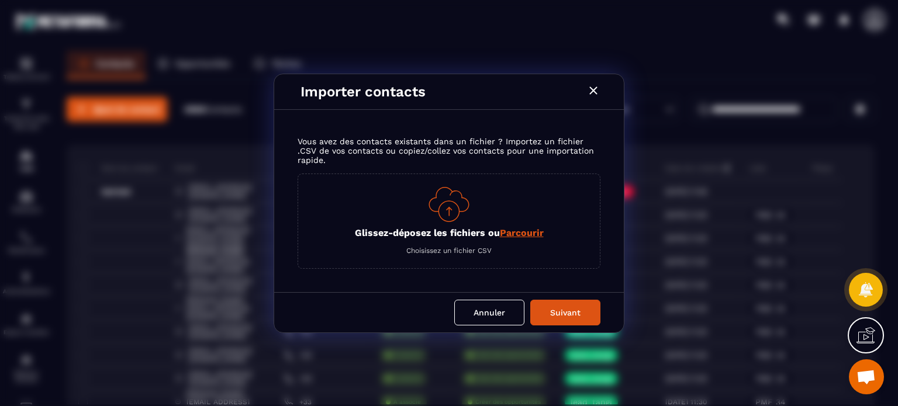
click at [503, 233] on span "Parcourir" at bounding box center [522, 232] width 44 height 11
click at [0, 0] on input "Glissez-déposez les fichiers ou Parcourir" at bounding box center [0, 0] width 0 height 0
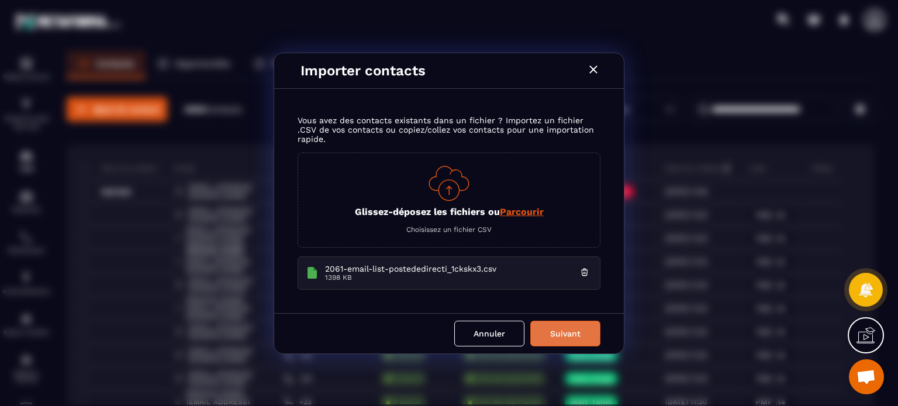
click at [565, 325] on button "Suivant" at bounding box center [565, 334] width 70 height 26
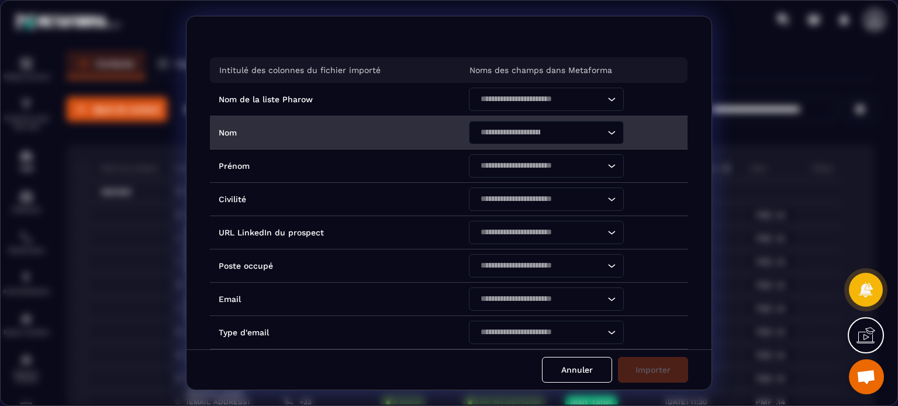
click at [492, 132] on input "Search for option" at bounding box center [511, 132] width 68 height 13
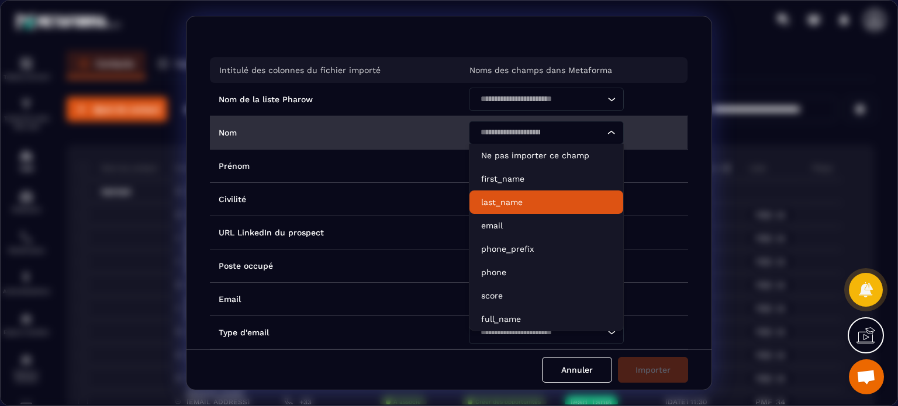
click at [488, 197] on p "last_name" at bounding box center [546, 202] width 130 height 12
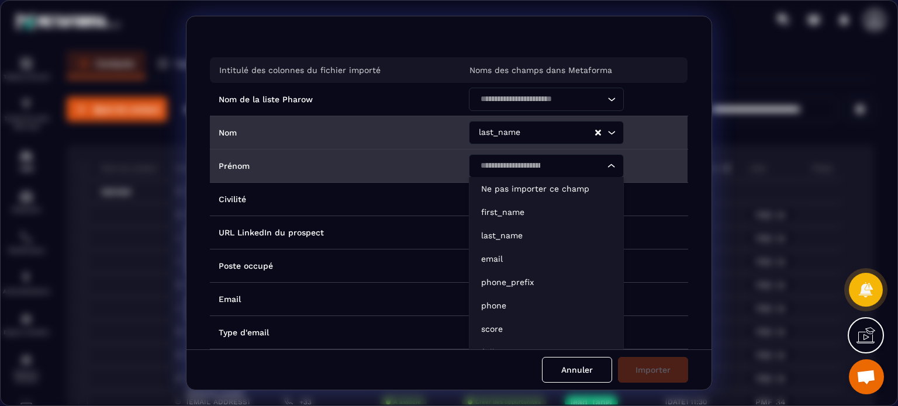
click at [477, 167] on input "Search for option" at bounding box center [511, 166] width 68 height 13
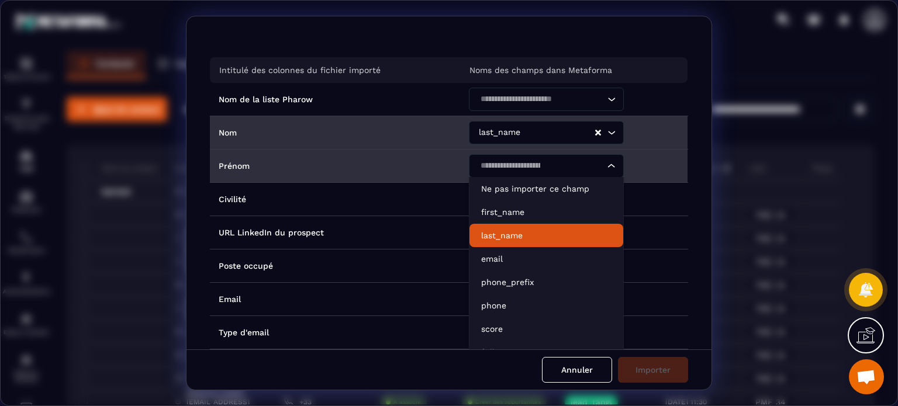
click at [481, 233] on p "last_name" at bounding box center [546, 236] width 130 height 12
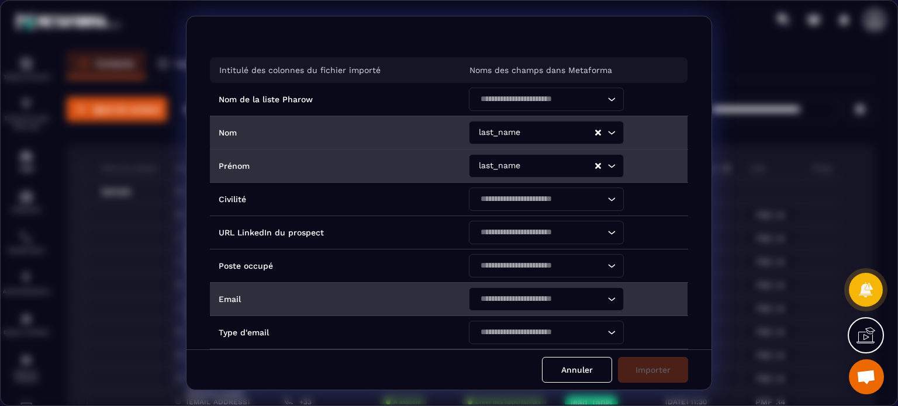
click at [512, 306] on div "Search for option" at bounding box center [540, 299] width 130 height 23
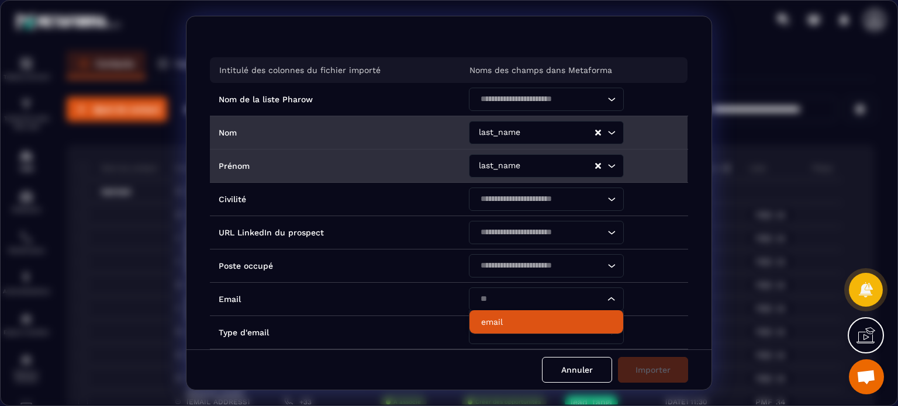
click at [499, 322] on p "email" at bounding box center [546, 322] width 130 height 12
type input "**"
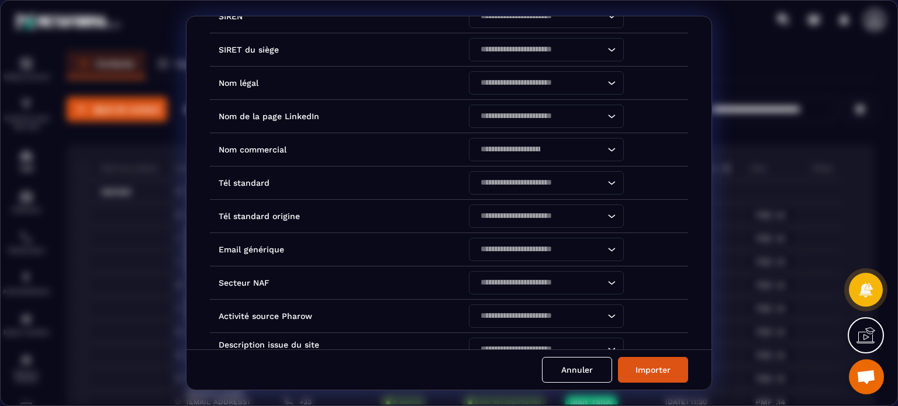
scroll to position [444, 0]
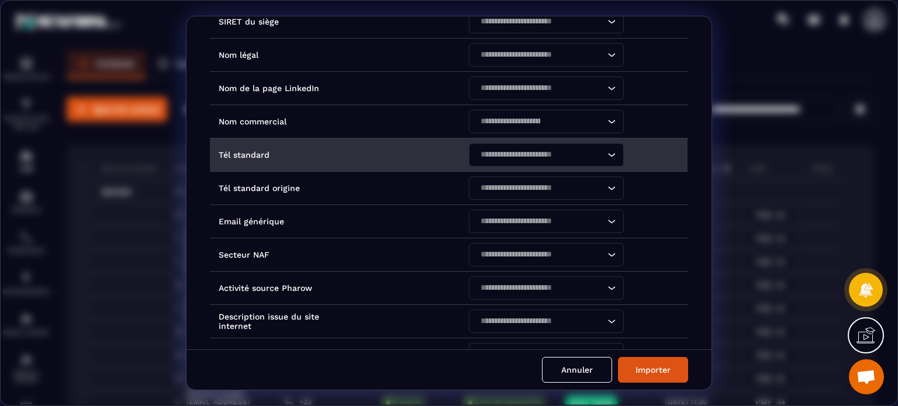
click at [494, 156] on input "Search for option" at bounding box center [541, 155] width 128 height 13
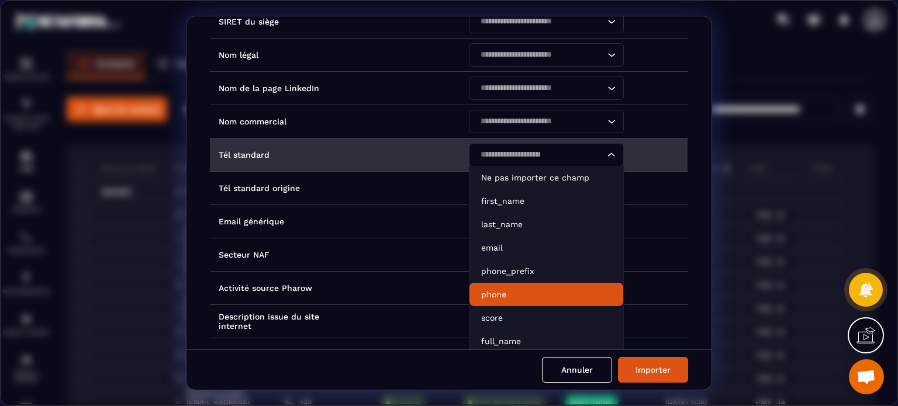
click at [496, 292] on p "phone" at bounding box center [546, 295] width 130 height 12
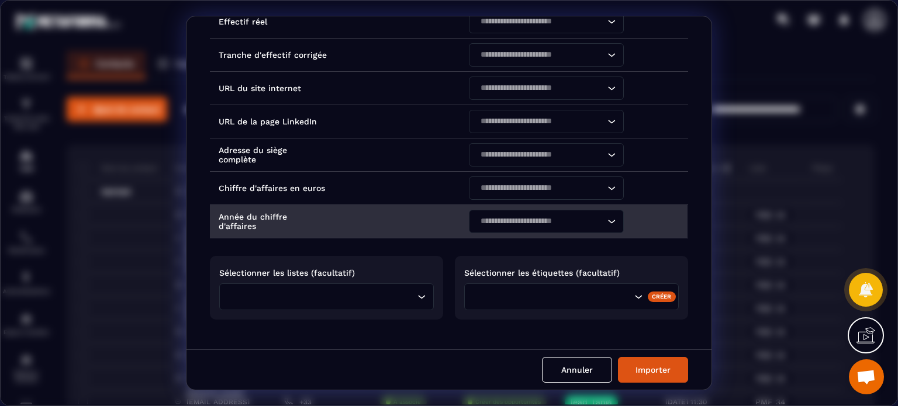
scroll to position [891, 0]
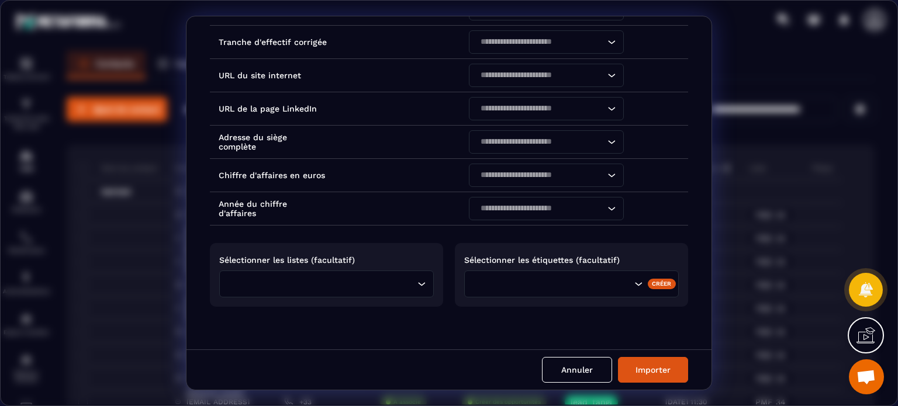
click at [360, 291] on div "Loading..." at bounding box center [326, 284] width 215 height 27
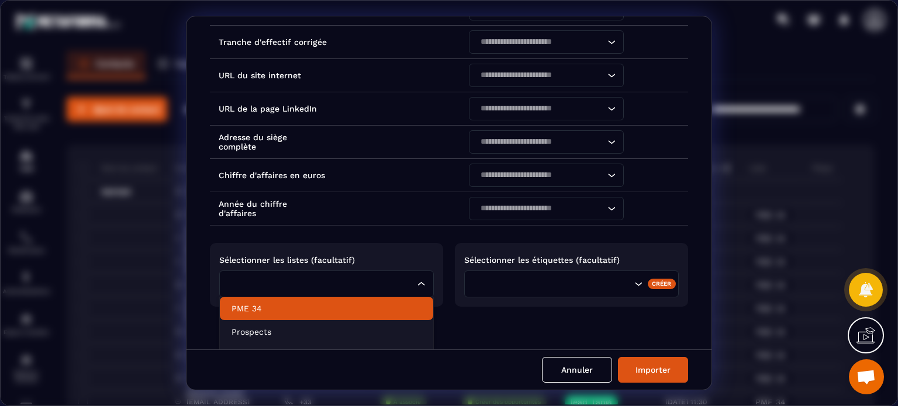
click at [349, 297] on li "PME 34" at bounding box center [326, 308] width 213 height 23
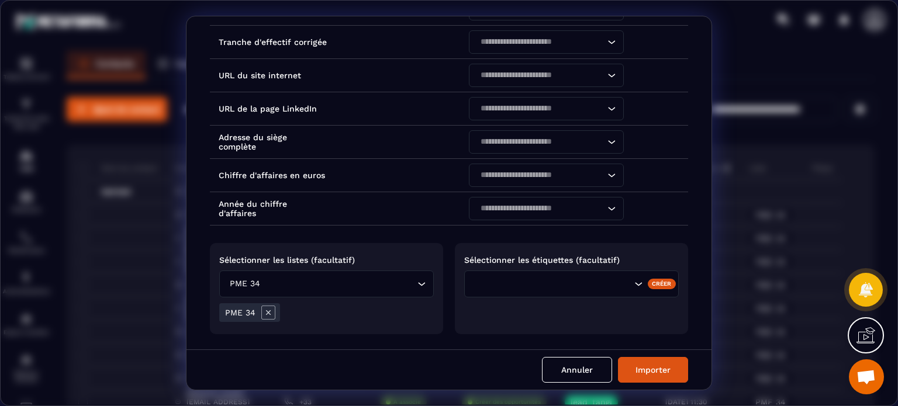
click at [572, 278] on input "Search for option" at bounding box center [572, 284] width 119 height 13
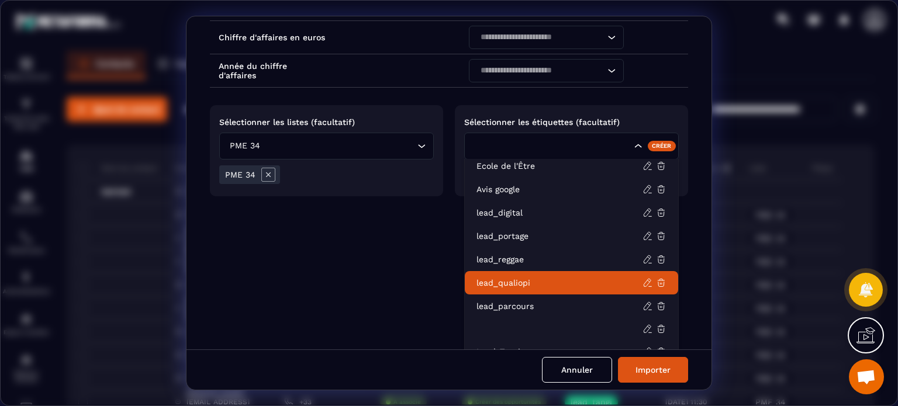
scroll to position [1038, 0]
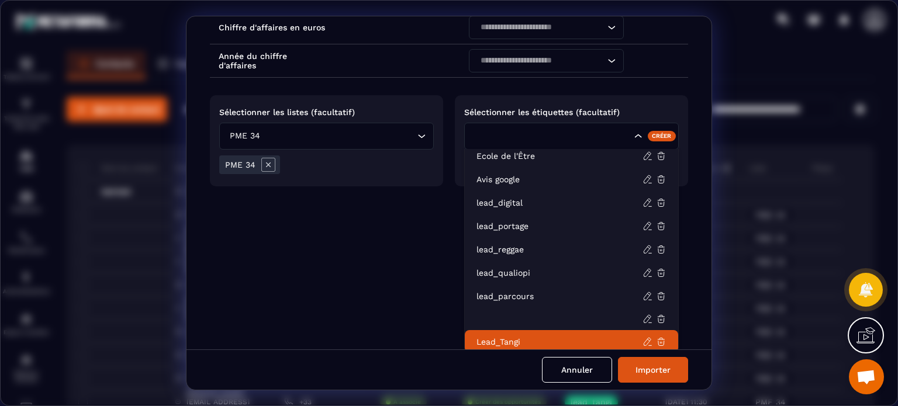
click at [527, 331] on li "Lead_Tangi" at bounding box center [571, 341] width 213 height 23
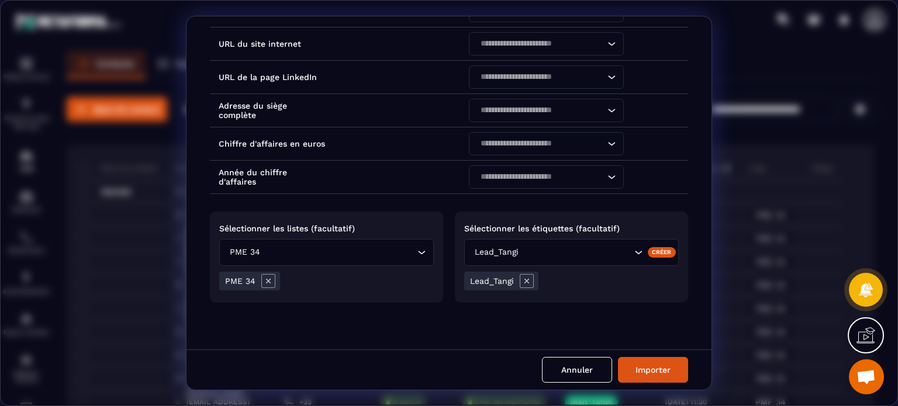
scroll to position [918, 0]
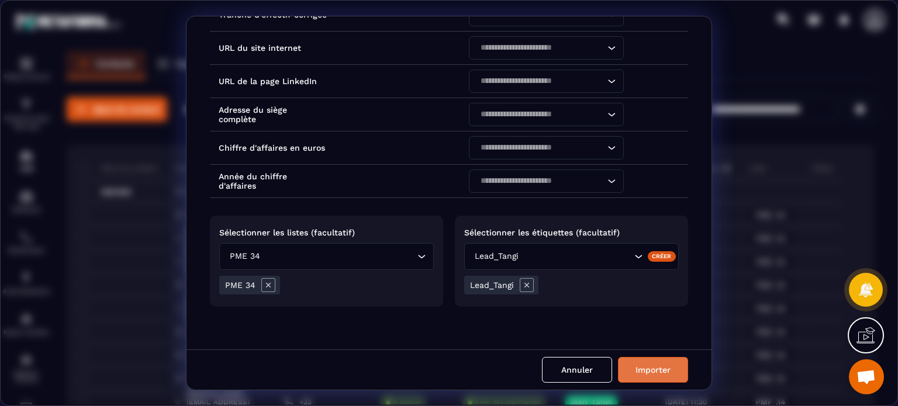
click at [647, 367] on button "Importer" at bounding box center [653, 370] width 70 height 26
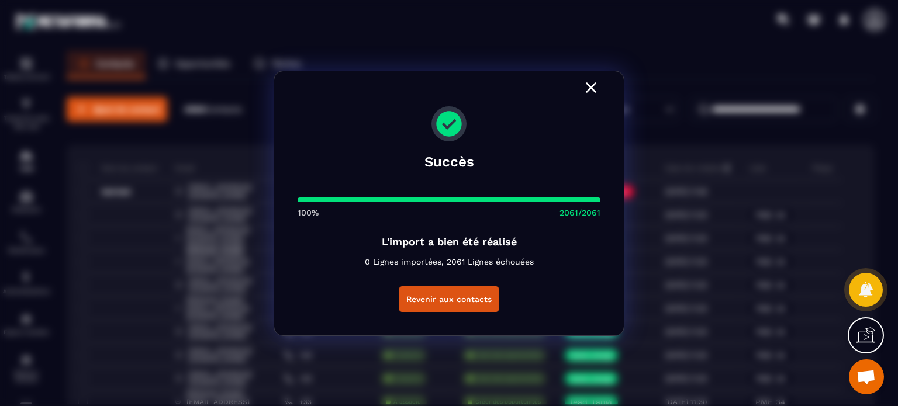
click at [595, 87] on icon "Modal window" at bounding box center [591, 87] width 19 height 19
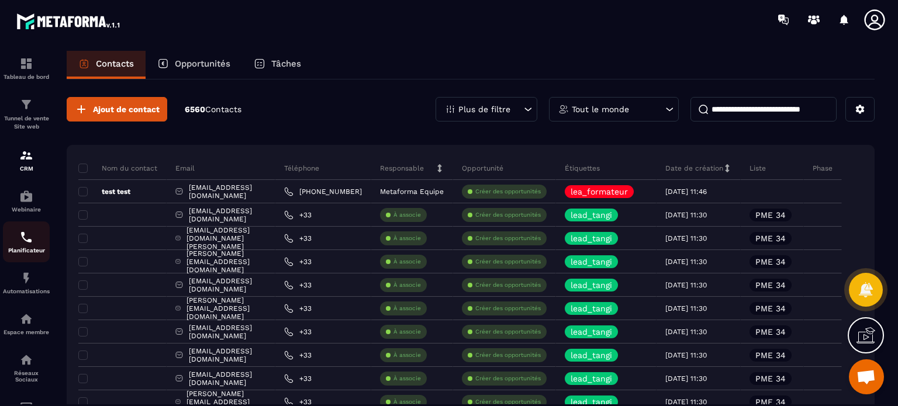
click at [36, 247] on div "Planificateur" at bounding box center [26, 241] width 47 height 23
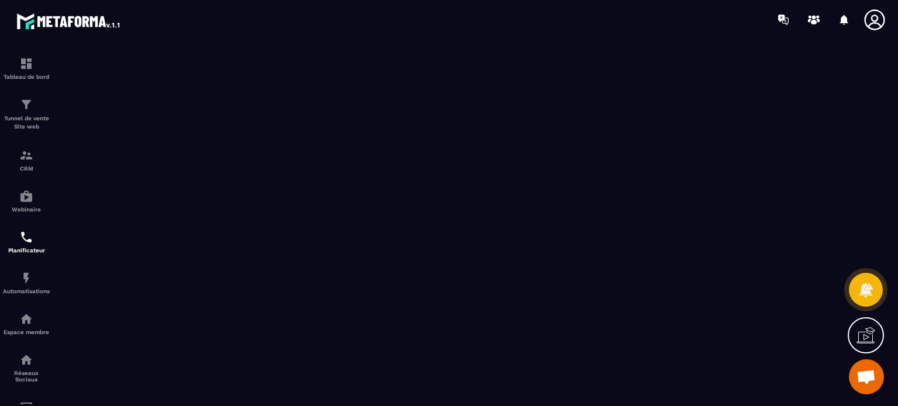
click at [877, 19] on icon at bounding box center [874, 19] width 20 height 20
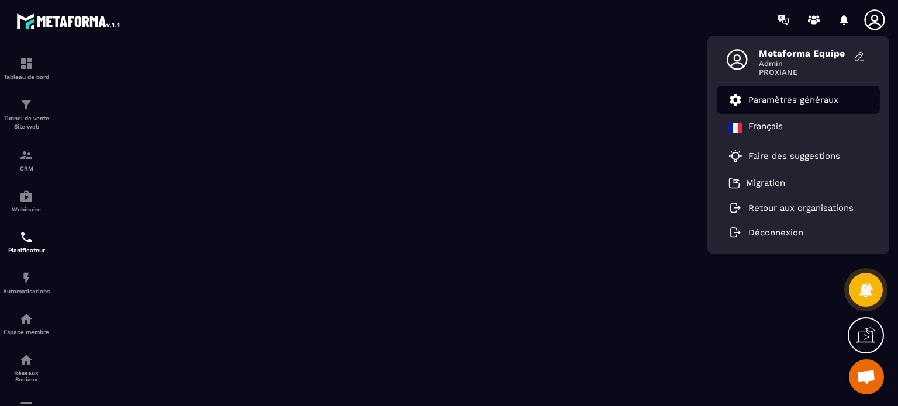
click at [779, 93] on link "Paramètres généraux" at bounding box center [784, 100] width 110 height 14
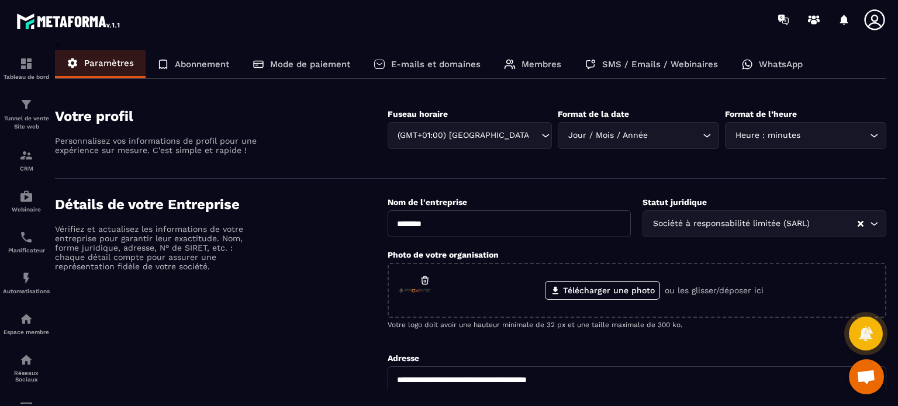
click at [551, 63] on p "Membres" at bounding box center [542, 64] width 40 height 11
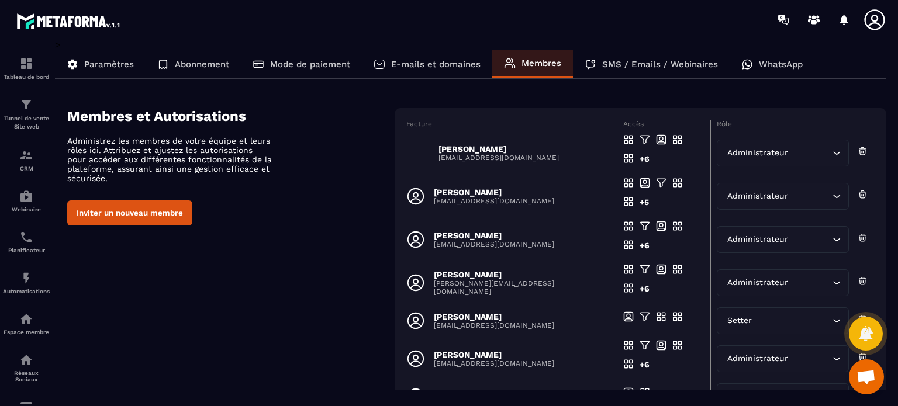
click at [441, 69] on p "E-mails et domaines" at bounding box center [435, 64] width 89 height 11
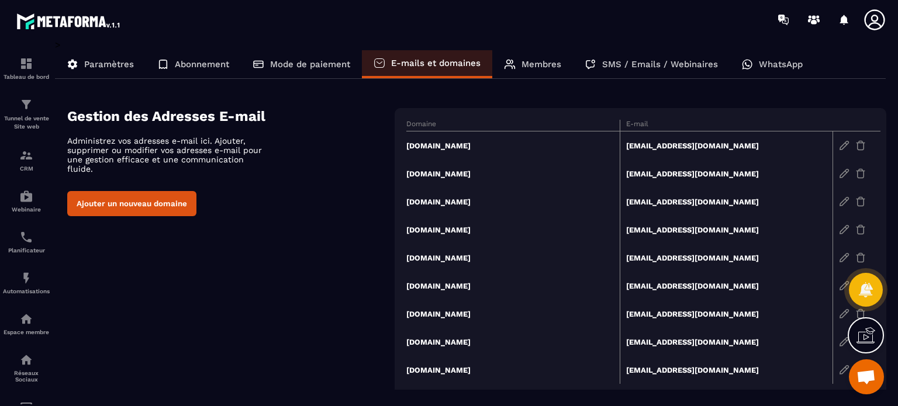
click at [631, 63] on p "SMS / Emails / Webinaires" at bounding box center [660, 64] width 116 height 11
